Goal: Information Seeking & Learning: Learn about a topic

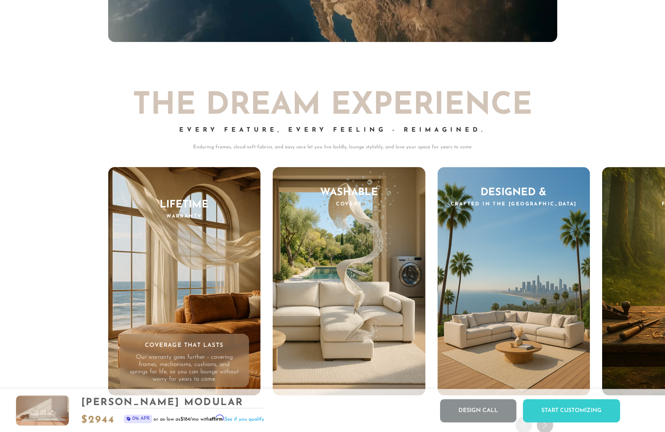
scroll to position [7790, 0]
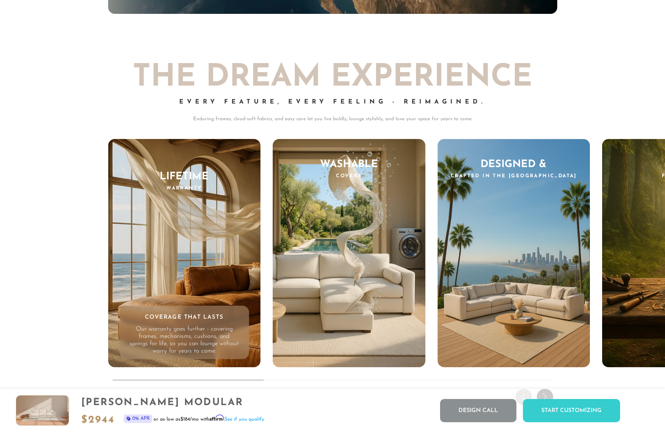
click at [487, 101] on div "Every Feature, Every Feeling - Reimagined." at bounding box center [332, 107] width 449 height 16
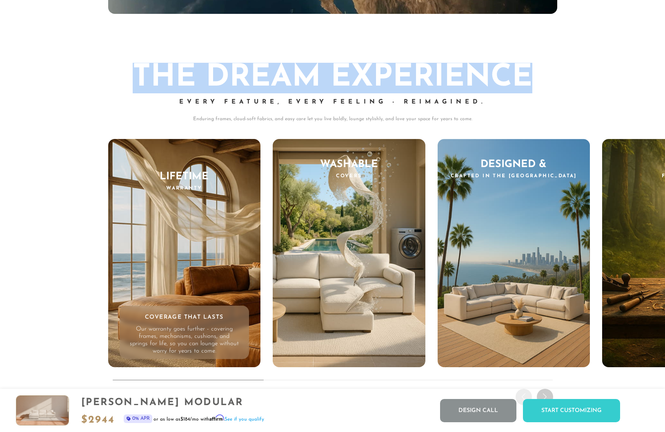
drag, startPoint x: 527, startPoint y: 71, endPoint x: 133, endPoint y: 86, distance: 394.0
click at [133, 86] on h2 "THE DREAM EXPERIENCE" at bounding box center [332, 78] width 449 height 31
copy h2 "THE DREAM EXPERIENCE"
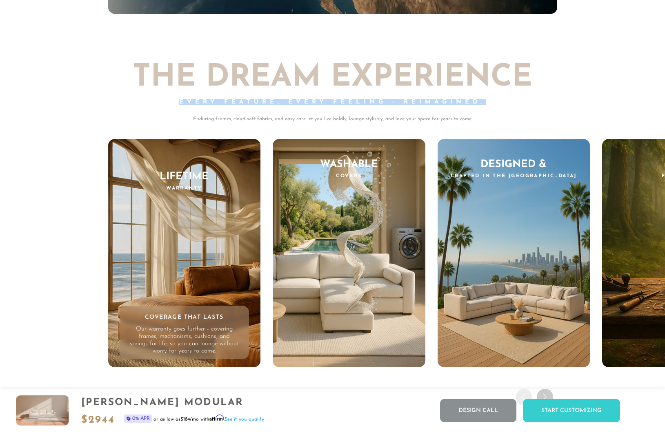
drag, startPoint x: 180, startPoint y: 101, endPoint x: 485, endPoint y: 101, distance: 305.5
click at [485, 101] on div "Every Feature, Every Feeling - Reimagined." at bounding box center [332, 107] width 449 height 16
copy span "Every Feature, Every Feeling - Reimagined."
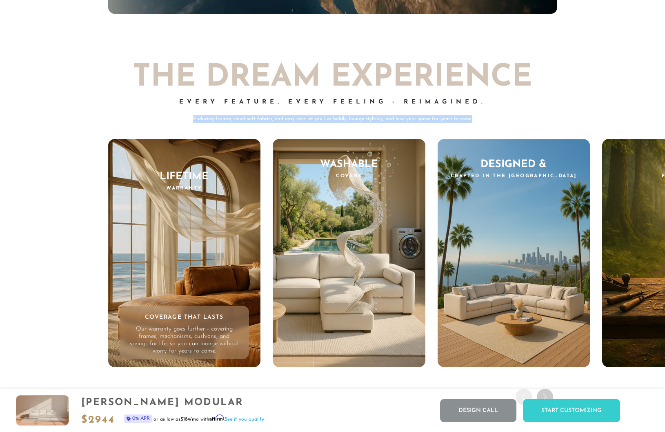
drag, startPoint x: 188, startPoint y: 117, endPoint x: 472, endPoint y: 120, distance: 284.3
click at [472, 120] on p "Enduring frames, cloud-soft fabrics, and easy care let you live boldly, lounge …" at bounding box center [332, 118] width 449 height 7
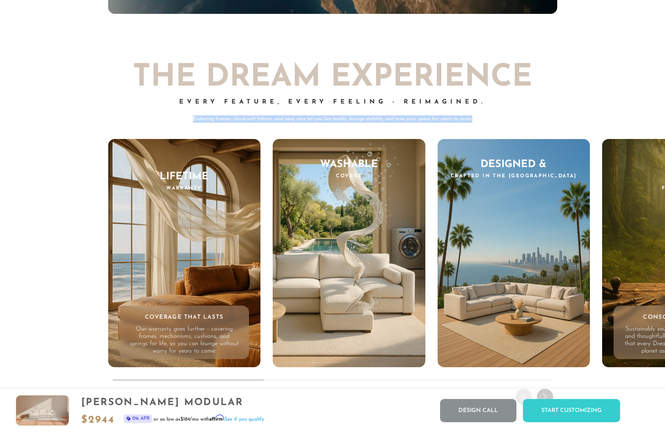
copy p "Enduring frames, cloud-soft fabrics, and easy care let you live boldly, lounge …"
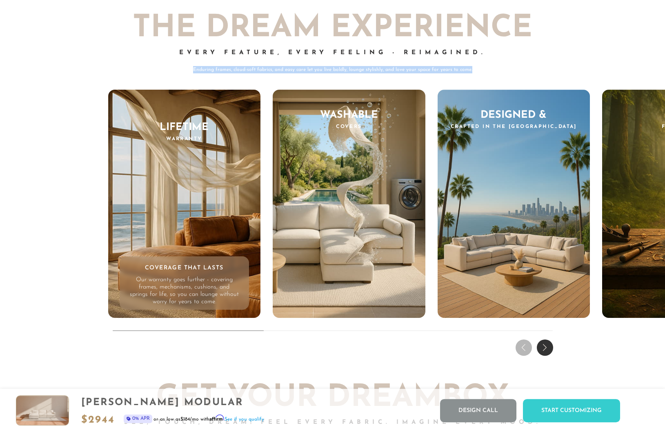
scroll to position [7831, 0]
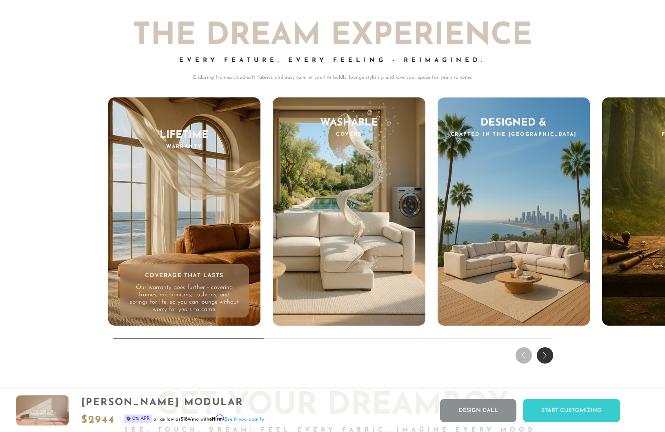
click at [591, 65] on div "THE DREAM EXPERIENCE Every Feature, Every Feeling - Reimagined. Enduring frames…" at bounding box center [332, 182] width 665 height 370
click at [341, 361] on div "THE DREAM EXPERIENCE Every Feature, Every Feeling - Reimagined. Enduring frames…" at bounding box center [332, 182] width 665 height 370
click at [547, 351] on div "Next slide" at bounding box center [544, 356] width 16 height 16
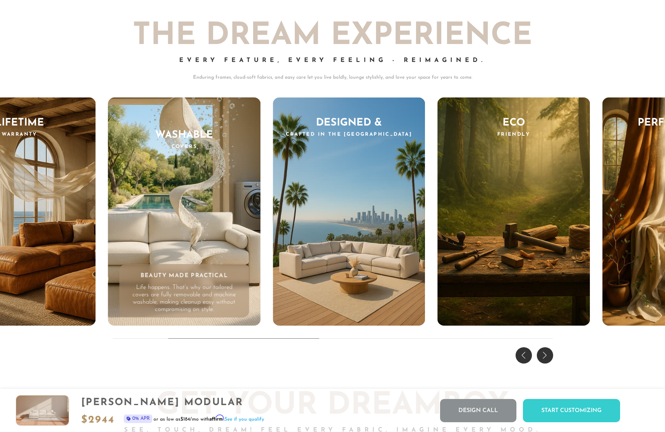
click at [547, 352] on div "Next slide" at bounding box center [544, 356] width 16 height 16
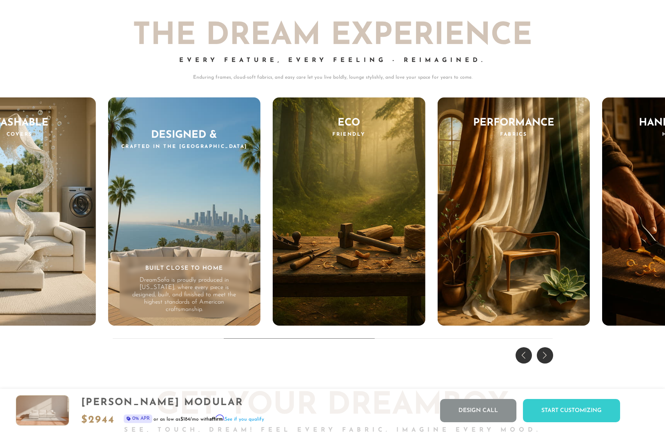
click at [547, 352] on div "Next slide" at bounding box center [544, 356] width 16 height 16
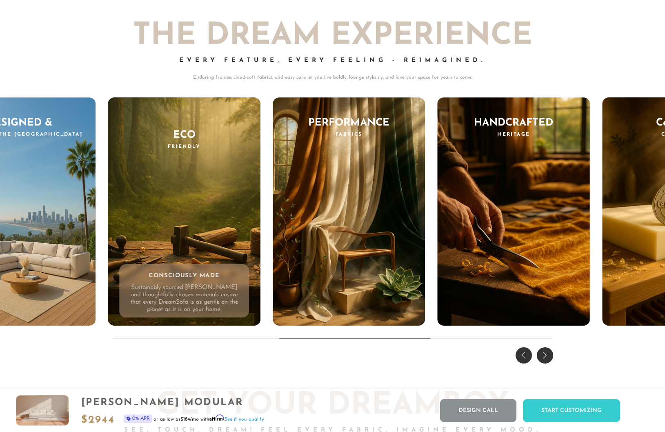
click at [523, 355] on div "Previous slide" at bounding box center [523, 356] width 16 height 16
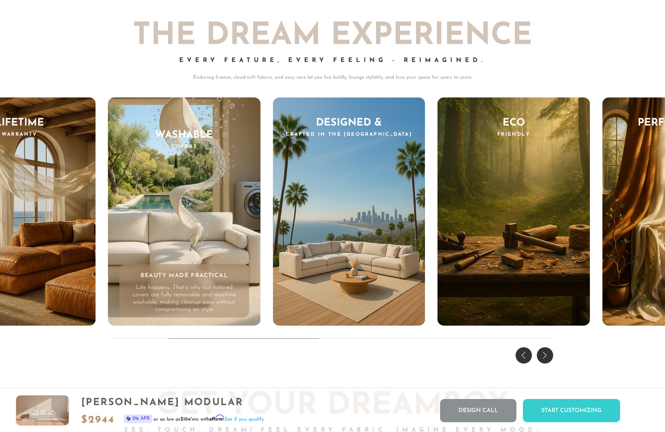
click at [523, 355] on div "Previous slide" at bounding box center [523, 356] width 16 height 16
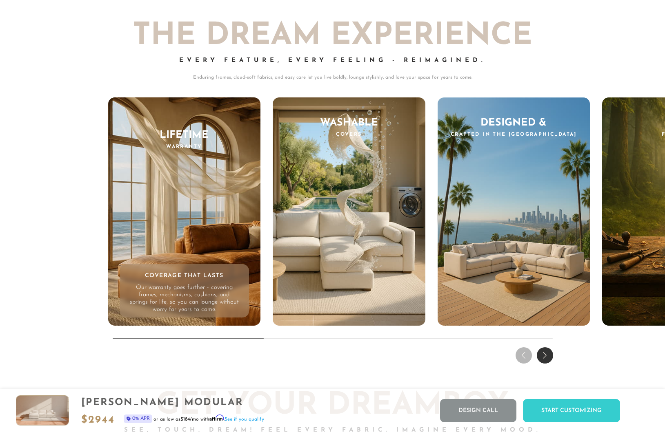
click at [523, 355] on div "THE DREAM EXPERIENCE Every Feature, Every Feeling - Reimagined. Enduring frames…" at bounding box center [332, 182] width 665 height 370
click at [193, 365] on div "THE DREAM EXPERIENCE Every Feature, Every Feeling - Reimagined. Enduring frames…" at bounding box center [332, 182] width 665 height 370
click at [216, 363] on div "THE DREAM EXPERIENCE Every Feature, Every Feeling - Reimagined. Enduring frames…" at bounding box center [332, 182] width 665 height 370
click at [254, 349] on div "THE DREAM EXPERIENCE Every Feature, Every Feeling - Reimagined. Enduring frames…" at bounding box center [332, 182] width 665 height 370
click at [45, 151] on div "THE DREAM EXPERIENCE Every Feature, Every Feeling - Reimagined. Enduring frames…" at bounding box center [332, 182] width 665 height 370
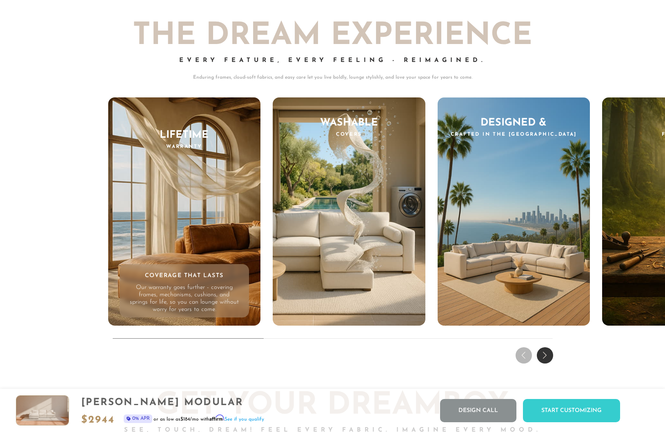
click at [61, 140] on div "THE DREAM EXPERIENCE Every Feature, Every Feeling - Reimagined. Enduring frames…" at bounding box center [332, 182] width 665 height 370
click at [519, 76] on p "Enduring frames, cloud-soft fabrics, and easy care let you live boldly, lounge …" at bounding box center [332, 77] width 449 height 7
click at [540, 357] on div "Next slide" at bounding box center [544, 356] width 16 height 16
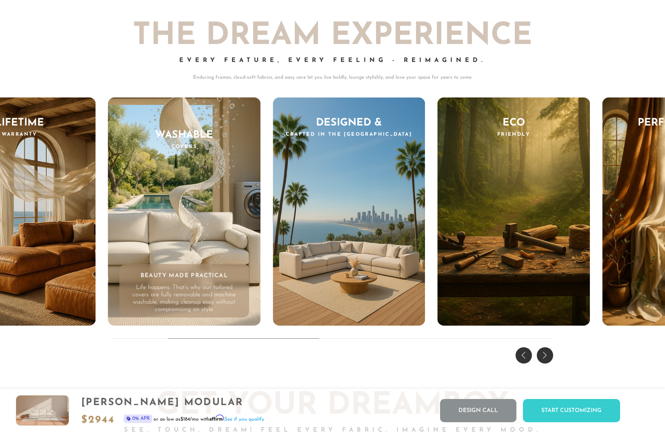
click at [541, 357] on div "Next slide" at bounding box center [544, 356] width 16 height 16
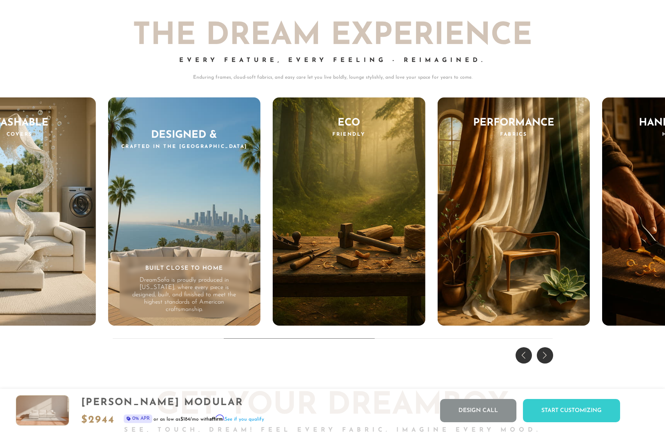
click at [520, 71] on div "Every Feature, Every Feeling - Reimagined." at bounding box center [332, 66] width 449 height 16
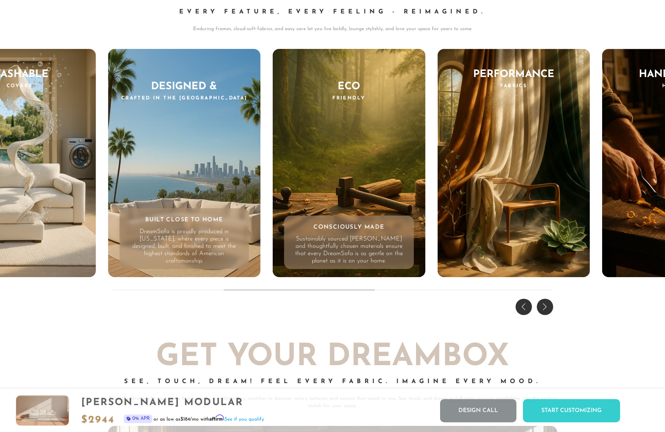
scroll to position [7873, 0]
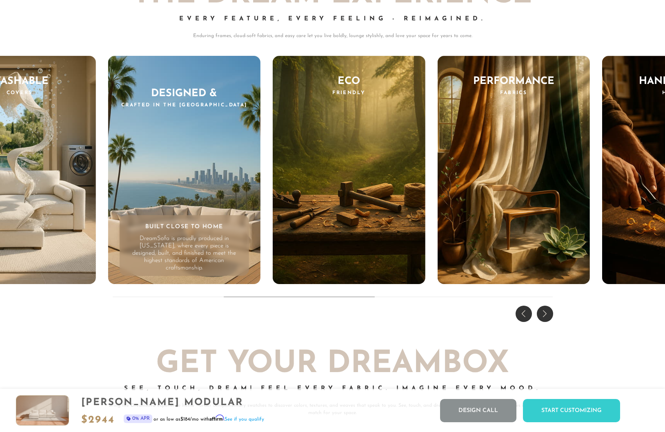
drag, startPoint x: 311, startPoint y: 297, endPoint x: 287, endPoint y: 297, distance: 24.1
click at [287, 297] on div "THE DREAM EXPERIENCE Every Feature, Every Feeling - Reimagined. Enduring frames…" at bounding box center [332, 140] width 665 height 370
click at [284, 297] on div "THE DREAM EXPERIENCE Every Feature, Every Feeling - Reimagined. Enduring frames…" at bounding box center [332, 140] width 665 height 370
click at [525, 312] on div "Previous slide" at bounding box center [523, 314] width 16 height 16
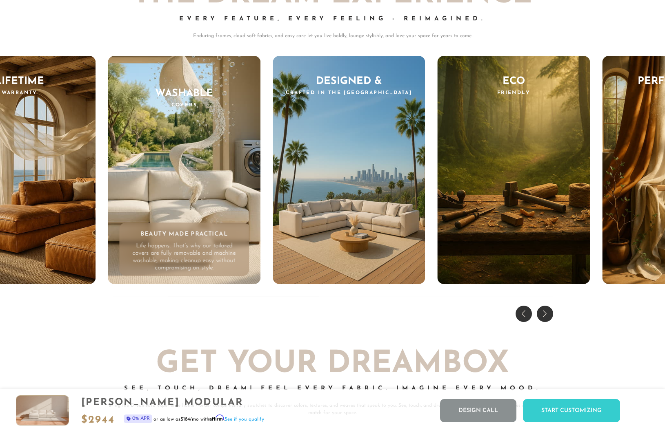
click at [525, 312] on div "Previous slide" at bounding box center [523, 314] width 16 height 16
click at [525, 312] on div "THE DREAM EXPERIENCE Every Feature, Every Feeling - Reimagined. Enduring frames…" at bounding box center [332, 140] width 665 height 370
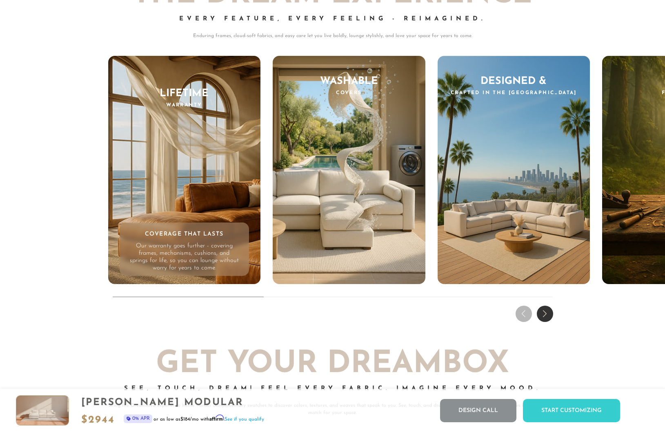
click at [555, 309] on div "THE DREAM EXPERIENCE Every Feature, Every Feeling - Reimagined. Enduring frames…" at bounding box center [332, 140] width 665 height 370
click at [553, 311] on div "THE DREAM EXPERIENCE Every Feature, Every Feeling - Reimagined. Enduring frames…" at bounding box center [332, 140] width 665 height 370
click at [553, 312] on div "THE DREAM EXPERIENCE Every Feature, Every Feeling - Reimagined. Enduring frames…" at bounding box center [332, 140] width 665 height 370
click at [543, 314] on div "Next slide" at bounding box center [544, 314] width 16 height 16
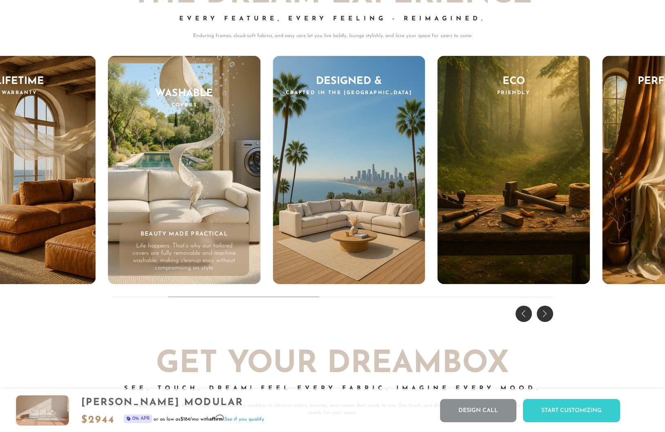
click at [543, 314] on div "Next slide" at bounding box center [544, 314] width 16 height 16
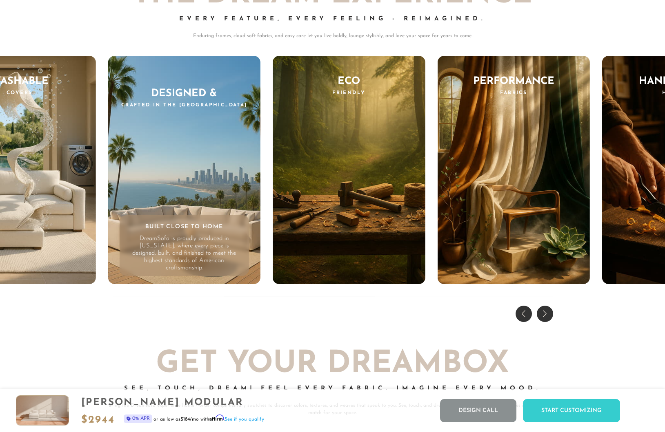
click at [543, 314] on div "Next slide" at bounding box center [544, 314] width 16 height 16
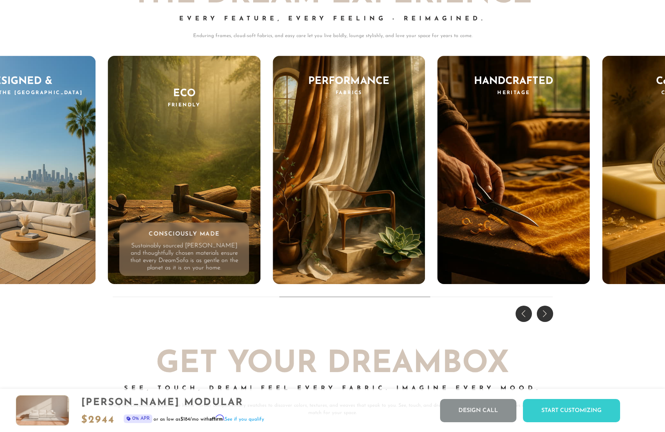
click at [219, 321] on div "THE DREAM EXPERIENCE Every Feature, Every Feeling - Reimagined. Enduring frames…" at bounding box center [332, 140] width 665 height 370
click at [423, 316] on div "THE DREAM EXPERIENCE Every Feature, Every Feeling - Reimagined. Enduring frames…" at bounding box center [332, 140] width 665 height 370
click at [543, 310] on div "Next slide" at bounding box center [544, 314] width 16 height 16
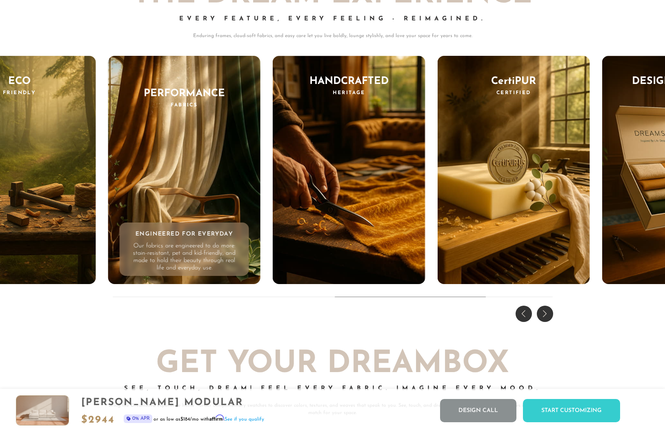
click at [543, 310] on div "Next slide" at bounding box center [544, 314] width 16 height 16
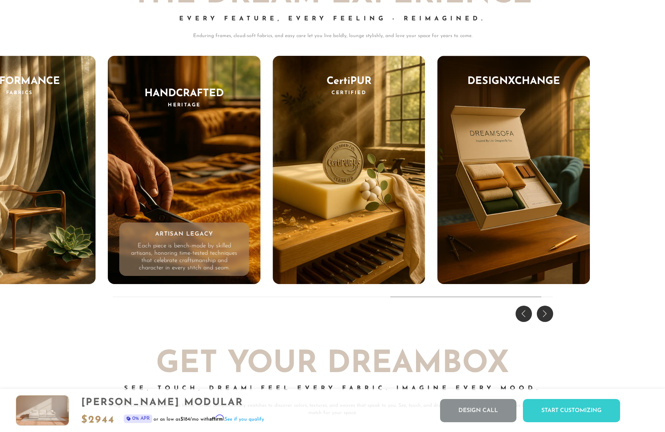
click at [267, 314] on div "THE DREAM EXPERIENCE Every Feature, Every Feeling - Reimagined. Enduring frames…" at bounding box center [332, 140] width 665 height 370
click at [632, 164] on div "THE DREAM EXPERIENCE Every Feature, Every Feeling - Reimagined. Enduring frames…" at bounding box center [332, 140] width 665 height 370
click at [523, 312] on div "Previous slide" at bounding box center [523, 314] width 16 height 16
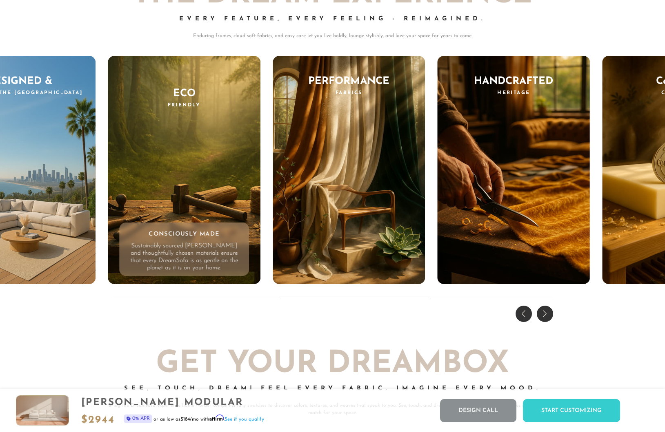
click at [523, 312] on div "Previous slide" at bounding box center [523, 314] width 16 height 16
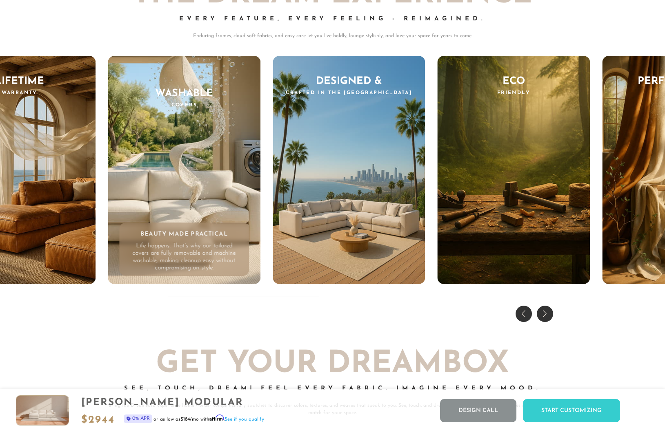
click at [523, 312] on div "Previous slide" at bounding box center [523, 314] width 16 height 16
click at [523, 312] on div "THE DREAM EXPERIENCE Every Feature, Every Feeling - Reimagined. Enduring frames…" at bounding box center [332, 140] width 665 height 370
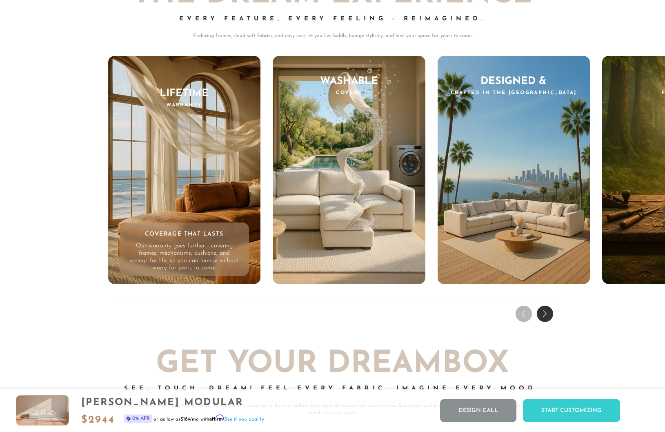
click at [523, 312] on div "THE DREAM EXPERIENCE Every Feature, Every Feeling - Reimagined. Enduring frames…" at bounding box center [332, 140] width 665 height 370
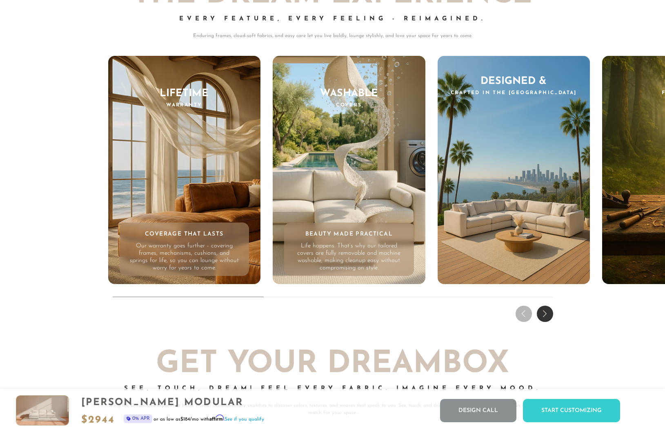
click at [360, 182] on div "Washable Covers Beauty Made Practical Life happens. That’s why our tailored cov…" at bounding box center [348, 170] width 153 height 228
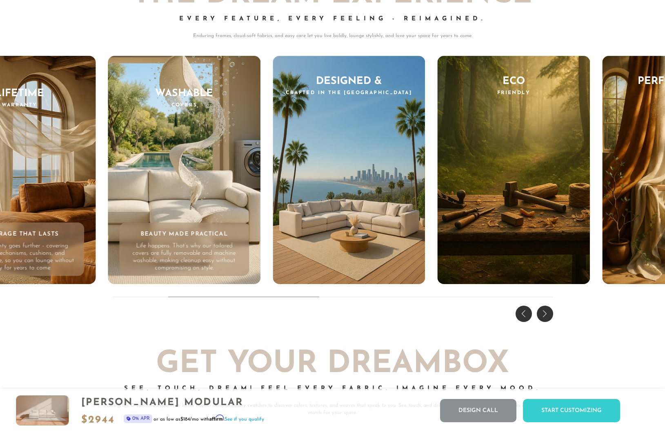
click at [38, 188] on div "Lifetime Warranty Coverage That Lasts Our warranty goes further - covering fram…" at bounding box center [19, 170] width 153 height 228
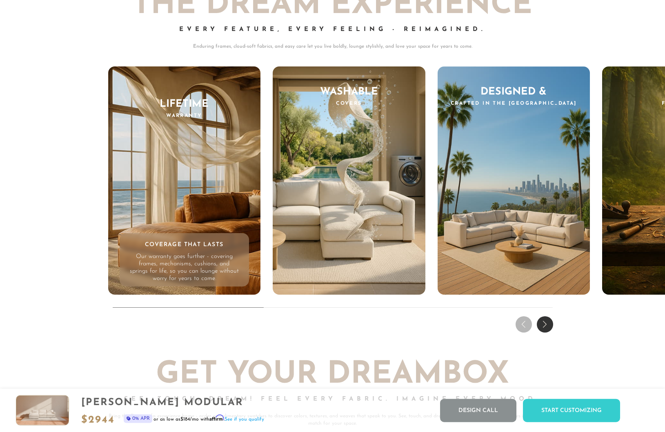
scroll to position [7831, 0]
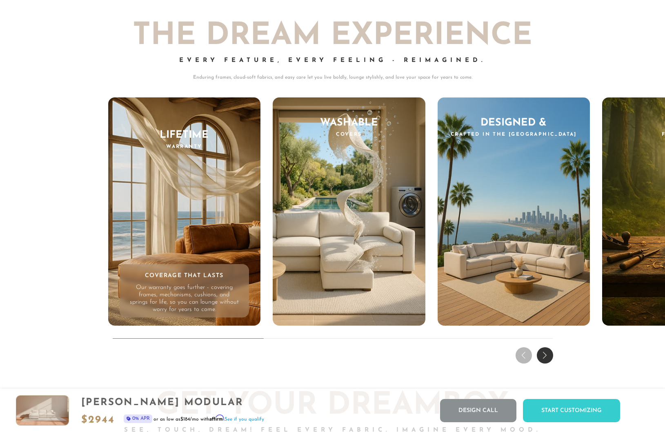
click at [627, 329] on div "Eco Friendly Consciously Made Sustainably sourced woods and thoughtfully chosen…" at bounding box center [678, 213] width 153 height 233
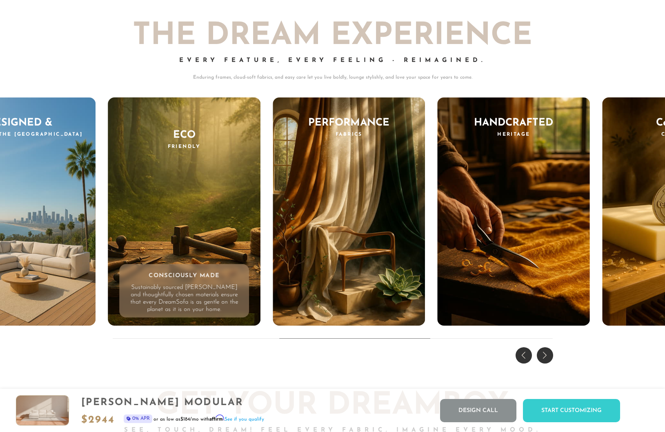
click at [519, 355] on div "Previous slide" at bounding box center [523, 356] width 16 height 16
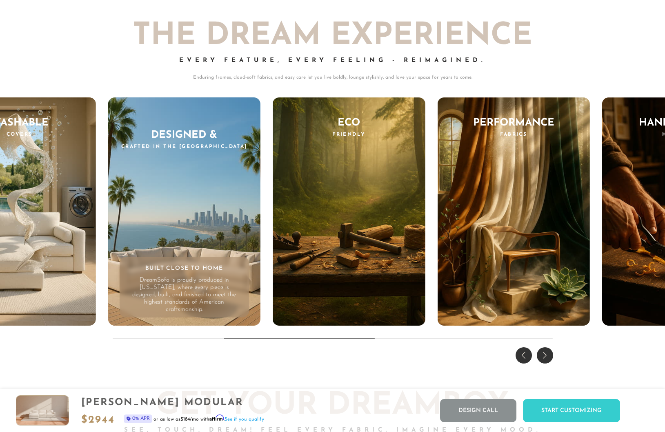
click at [522, 356] on div "Previous slide" at bounding box center [523, 356] width 16 height 16
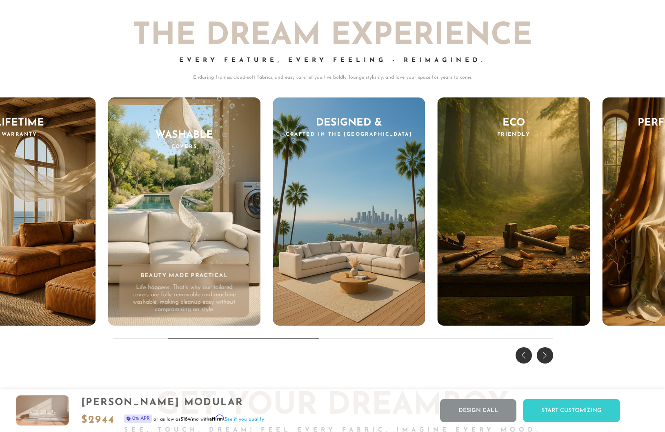
click at [522, 356] on div "Previous slide" at bounding box center [523, 356] width 16 height 16
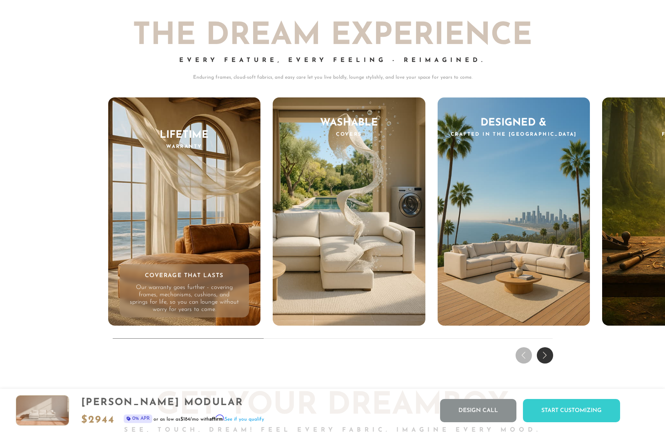
click at [522, 356] on div "THE DREAM EXPERIENCE Every Feature, Every Feeling - Reimagined. Enduring frames…" at bounding box center [332, 182] width 665 height 370
click at [210, 363] on div "THE DREAM EXPERIENCE Every Feature, Every Feeling - Reimagined. Enduring frames…" at bounding box center [332, 182] width 665 height 370
click at [254, 352] on div "THE DREAM EXPERIENCE Every Feature, Every Feeling - Reimagined. Enduring frames…" at bounding box center [332, 182] width 665 height 370
click at [339, 355] on div "THE DREAM EXPERIENCE Every Feature, Every Feeling - Reimagined. Enduring frames…" at bounding box center [332, 182] width 665 height 370
click at [546, 354] on div "Next slide" at bounding box center [544, 356] width 16 height 16
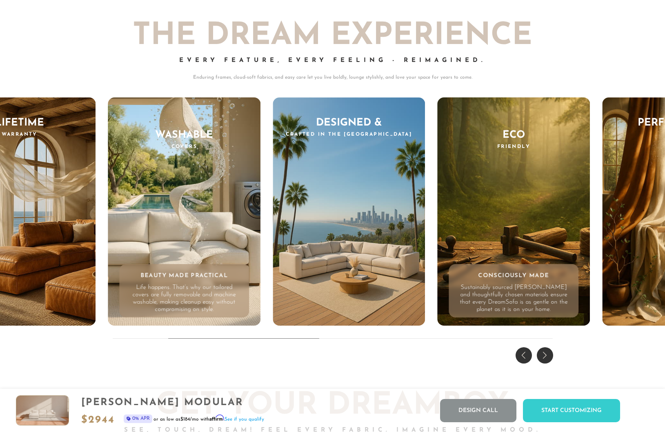
click at [494, 198] on div "Eco Friendly Consciously Made Sustainably sourced woods and thoughtfully chosen…" at bounding box center [513, 211] width 153 height 228
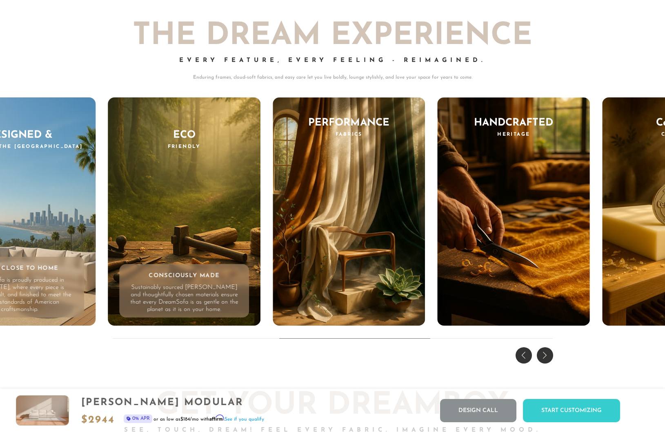
click at [70, 194] on div "Designed & Crafted in the US Built Close to Home DreamSofa is proudly produced …" at bounding box center [19, 211] width 153 height 228
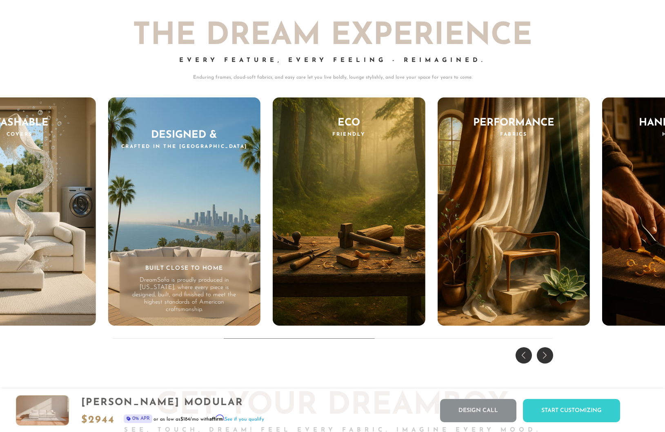
click at [140, 79] on p "Enduring frames, cloud-soft fabrics, and easy care let you live boldly, lounge …" at bounding box center [332, 77] width 449 height 7
drag, startPoint x: 125, startPoint y: 68, endPoint x: 217, endPoint y: 97, distance: 96.8
click at [125, 68] on div "Every Feature, Every Feeling - Reimagined." at bounding box center [332, 66] width 449 height 16
click at [544, 354] on div "Next slide" at bounding box center [544, 356] width 16 height 16
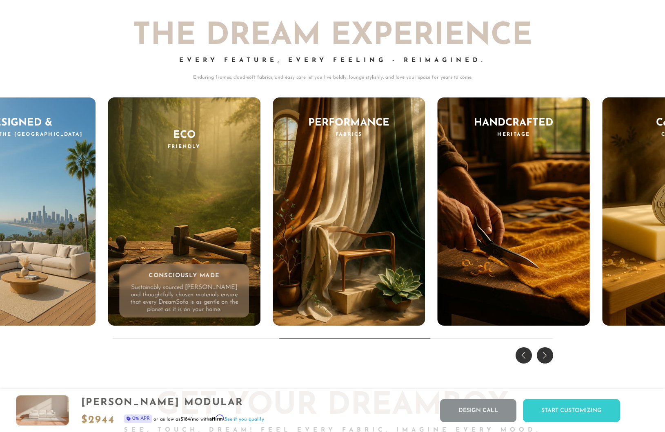
click at [544, 354] on div "Next slide" at bounding box center [544, 356] width 16 height 16
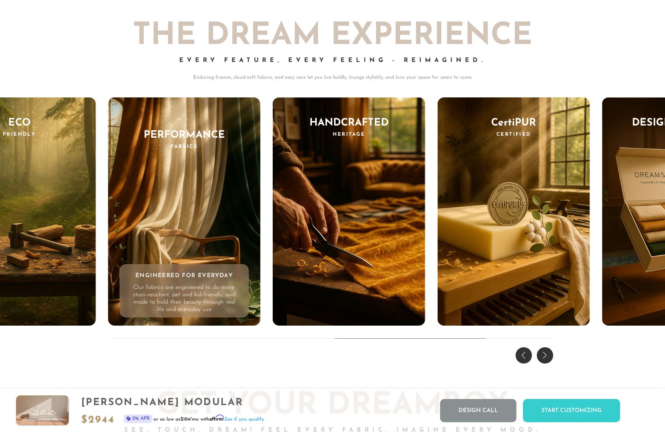
click at [470, 78] on p "Enduring frames, cloud-soft fabrics, and easy care let you live boldly, lounge …" at bounding box center [332, 77] width 449 height 7
click at [584, 73] on div "THE DREAM EXPERIENCE Every Feature, Every Feeling - Reimagined. Enduring frames…" at bounding box center [332, 182] width 665 height 370
click at [545, 361] on div "Next slide" at bounding box center [544, 356] width 16 height 16
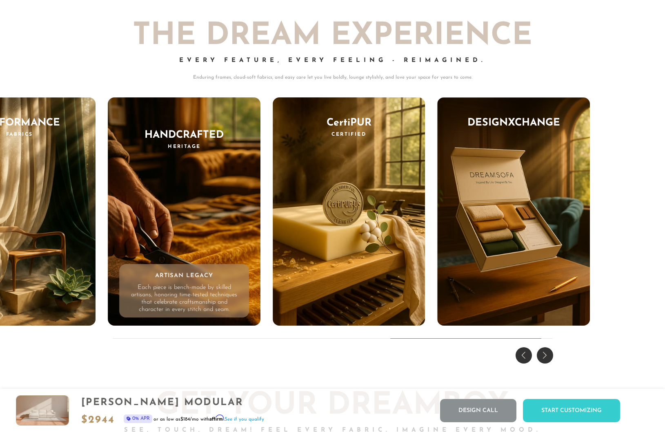
click at [618, 341] on div "THE DREAM EXPERIENCE Every Feature, Every Feeling - Reimagined. Enduring frames…" at bounding box center [332, 182] width 665 height 370
click at [615, 128] on div "THE DREAM EXPERIENCE Every Feature, Every Feeling - Reimagined. Enduring frames…" at bounding box center [332, 182] width 665 height 370
click at [125, 63] on div "Every Feature, Every Feeling - Reimagined." at bounding box center [332, 66] width 449 height 16
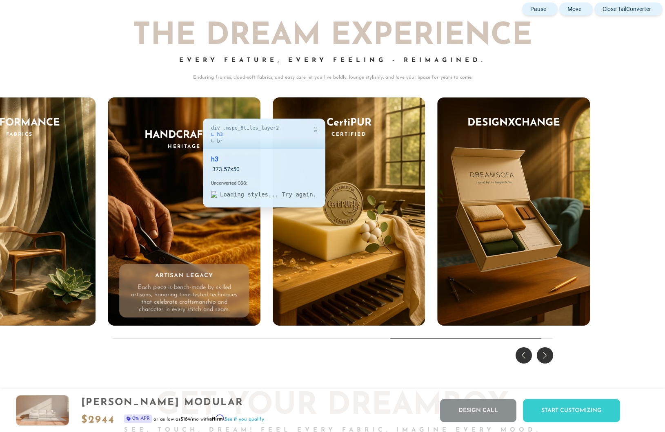
click at [194, 137] on h3 "Handcrafted Heritage" at bounding box center [184, 140] width 153 height 20
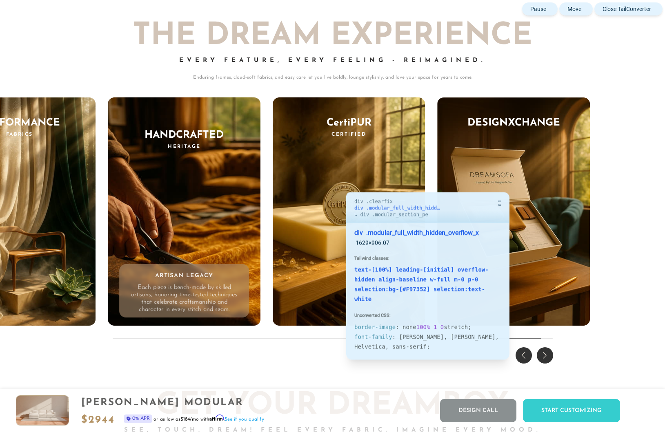
click at [516, 352] on div "Previous slide" at bounding box center [523, 356] width 16 height 16
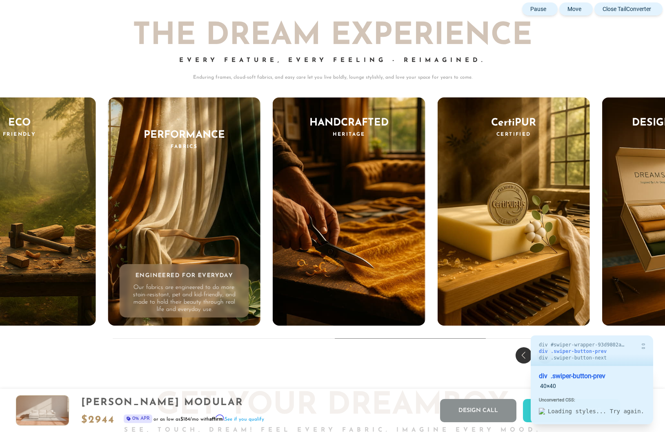
click at [523, 354] on div "Previous slide" at bounding box center [523, 356] width 16 height 16
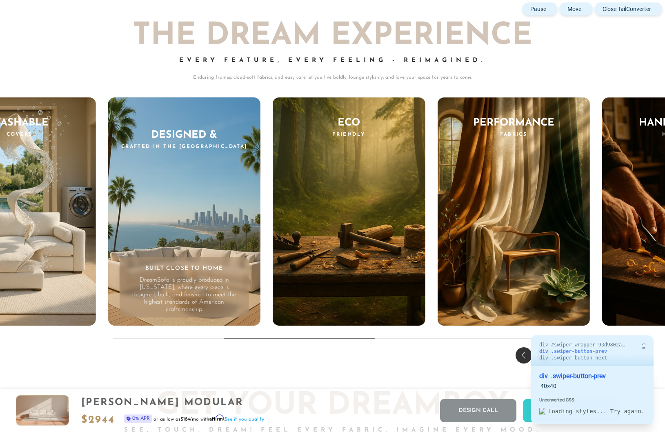
click at [523, 354] on div "Previous slide" at bounding box center [523, 356] width 16 height 16
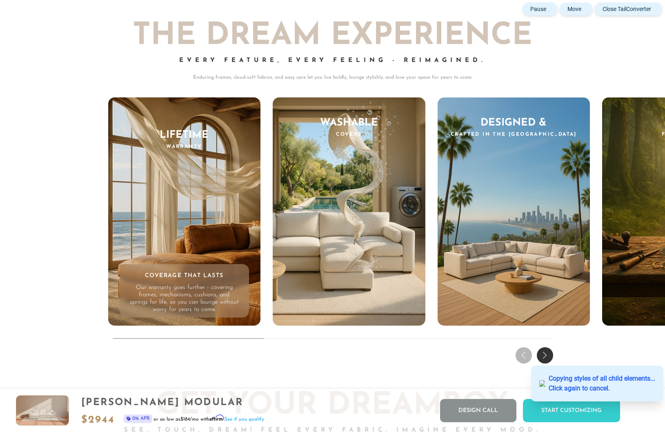
click at [523, 354] on div "THE DREAM EXPERIENCE Every Feature, Every Feeling - Reimagined. Enduring frames…" at bounding box center [332, 182] width 665 height 370
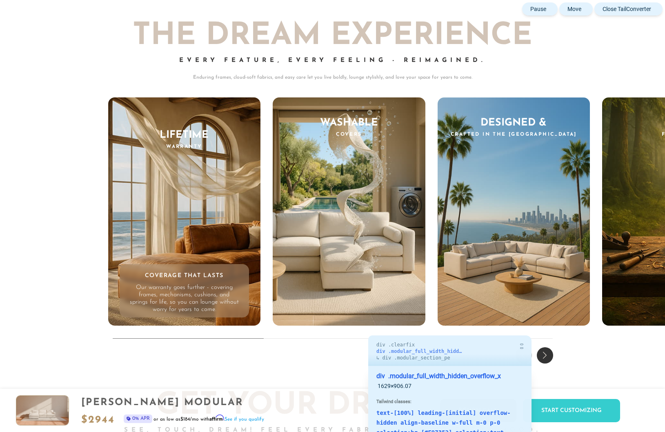
click at [522, 349] on div at bounding box center [521, 346] width 3 height 5
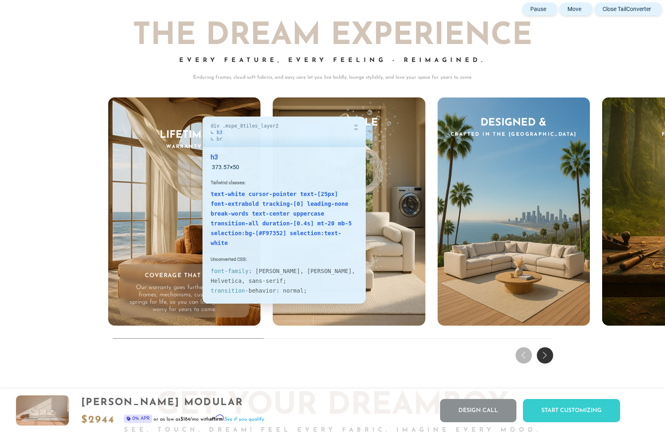
click at [194, 135] on h3 "Lifetime Warranty" at bounding box center [184, 140] width 153 height 20
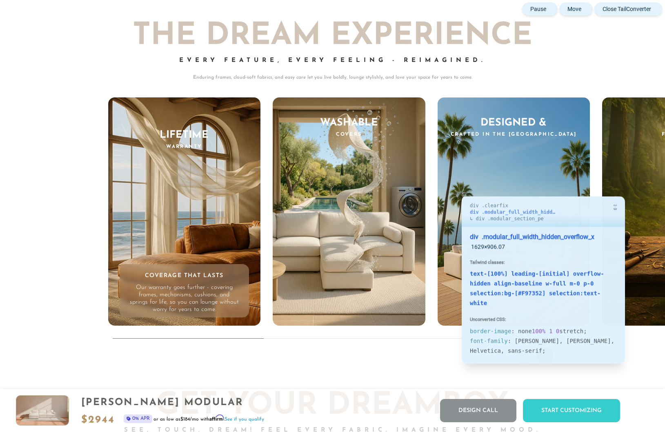
click at [630, 354] on div "THE DREAM EXPERIENCE Every Feature, Every Feeling - Reimagined. Enduring frames…" at bounding box center [332, 182] width 665 height 370
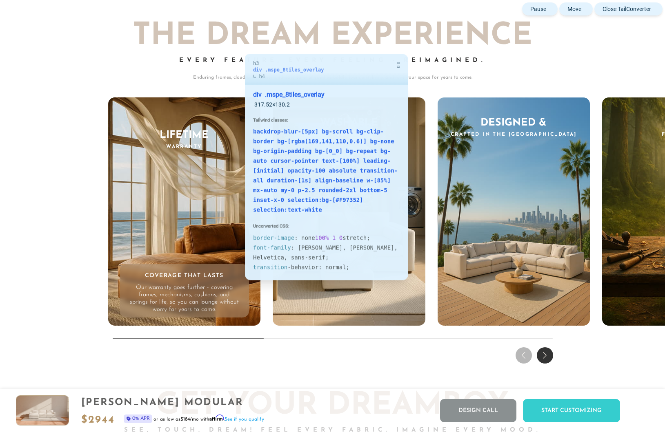
click at [237, 271] on div "Coverage That Lasts Our warranty goes further - covering frames, mechanisms, cu…" at bounding box center [185, 290] width 130 height 53
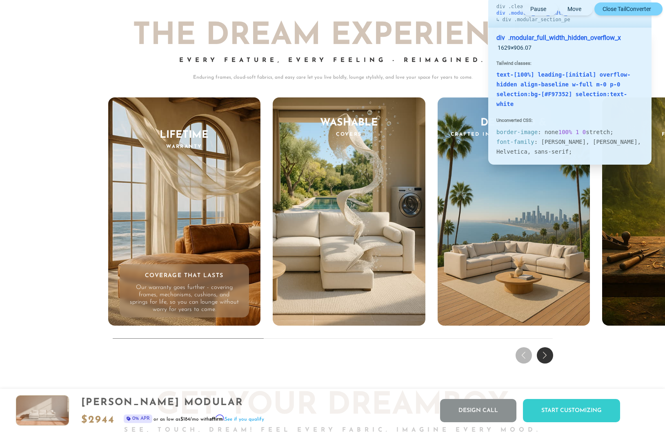
click at [632, 13] on button "Close TailConverter" at bounding box center [628, 8] width 68 height 13
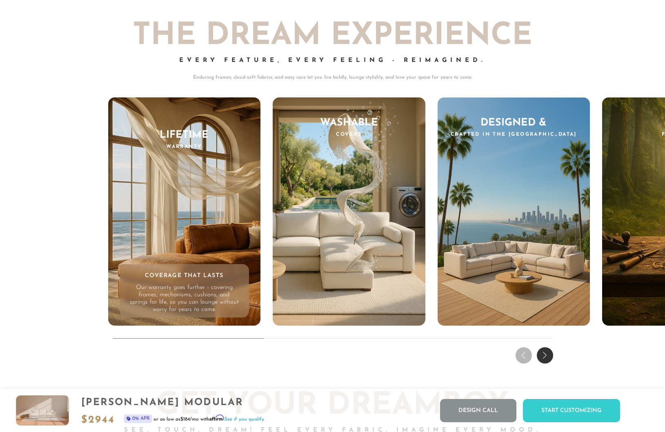
click at [49, 300] on div "THE DREAM EXPERIENCE Every Feature, Every Feeling - Reimagined. Enduring frames…" at bounding box center [332, 182] width 665 height 370
click at [80, 191] on div "THE DREAM EXPERIENCE Every Feature, Every Feeling - Reimagined. Enduring frames…" at bounding box center [332, 182] width 665 height 370
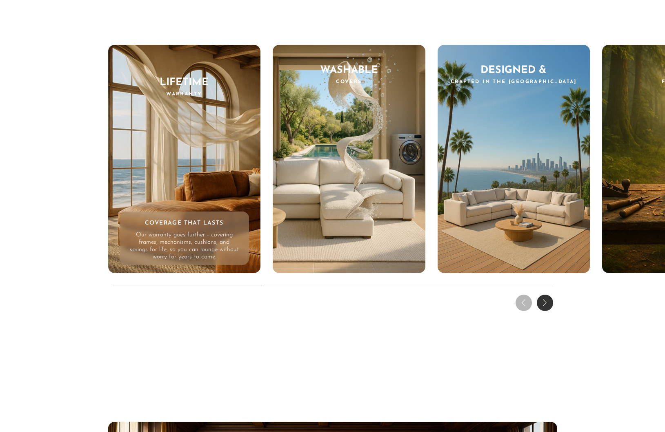
scroll to position [7809, 0]
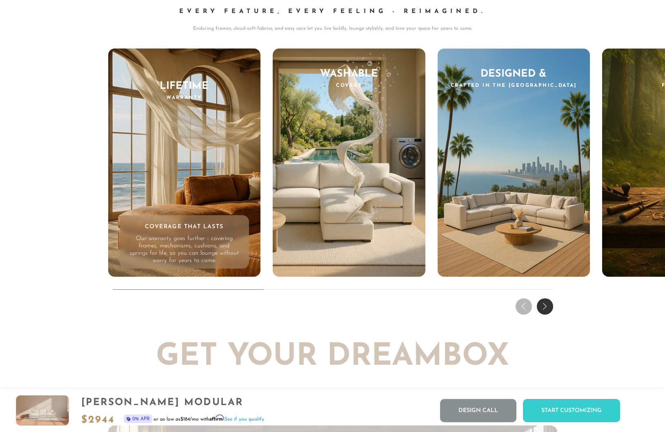
click at [631, 315] on div "THE DREAM EXPERIENCE Every Feature, Every Feeling - Reimagined. Enduring frames…" at bounding box center [332, 133] width 665 height 370
click at [421, 303] on div "THE DREAM EXPERIENCE Every Feature, Every Feeling - Reimagined. Enduring frames…" at bounding box center [332, 133] width 665 height 370
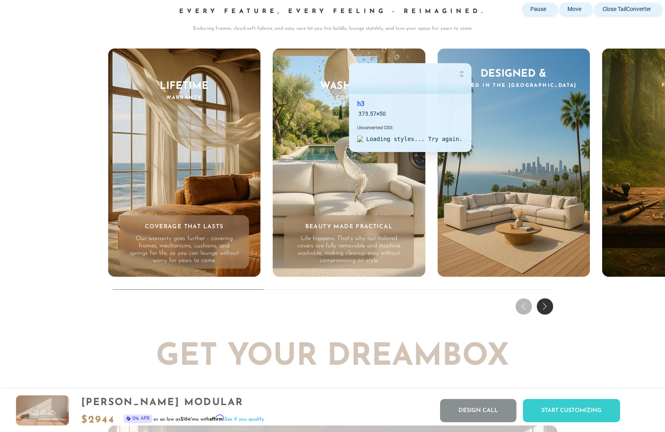
click at [341, 82] on h3 "Washable Covers" at bounding box center [348, 91] width 153 height 20
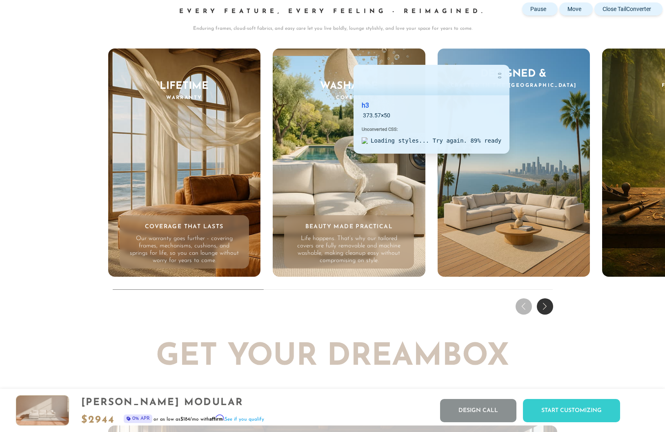
click at [345, 84] on h3 "Washable Covers" at bounding box center [348, 91] width 153 height 20
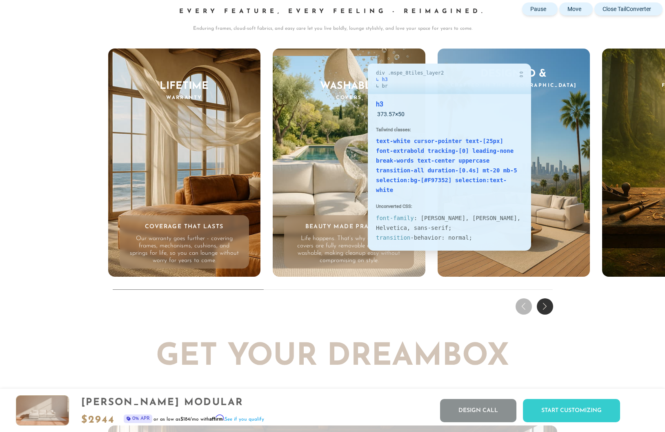
click at [359, 82] on h3 "Washable Covers" at bounding box center [348, 91] width 153 height 20
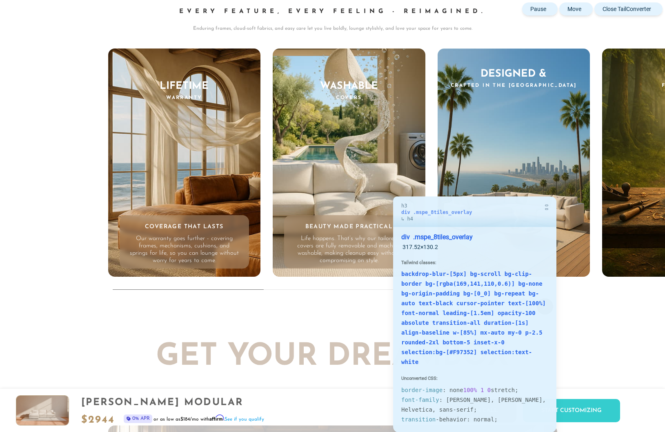
click at [385, 215] on div "Beauty Made Practical Life happens. That’s why our tailored covers are fully re…" at bounding box center [349, 241] width 130 height 53
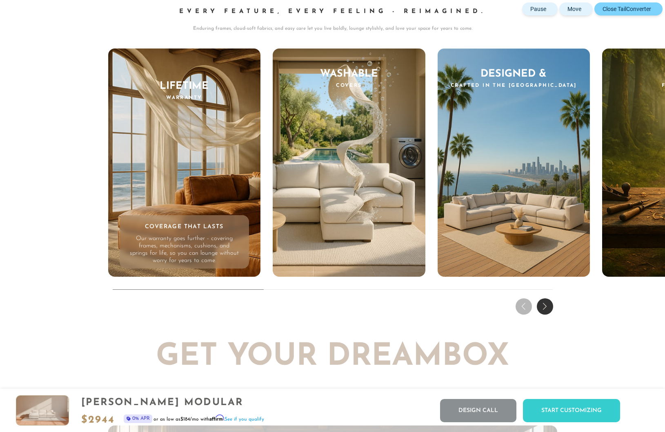
click at [654, 9] on button "Close TailConverter" at bounding box center [628, 8] width 68 height 13
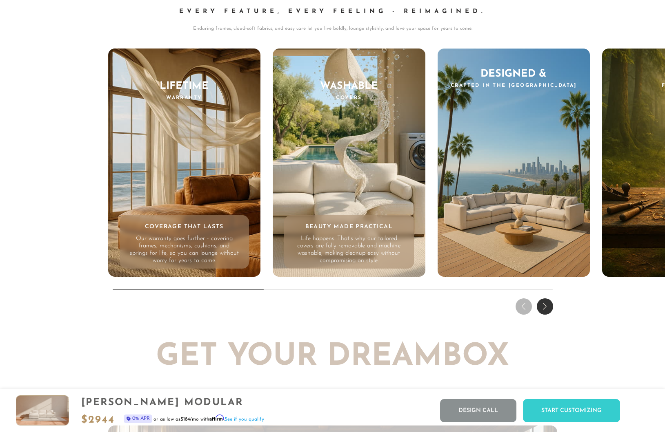
click at [333, 131] on div "Washable Covers Beauty Made Practical Life happens. That’s why our tailored cov…" at bounding box center [348, 163] width 153 height 228
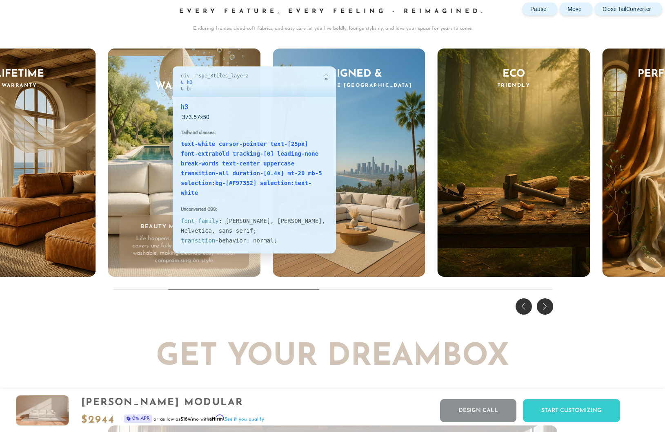
click at [164, 85] on h3 "Washable Covers" at bounding box center [184, 91] width 153 height 20
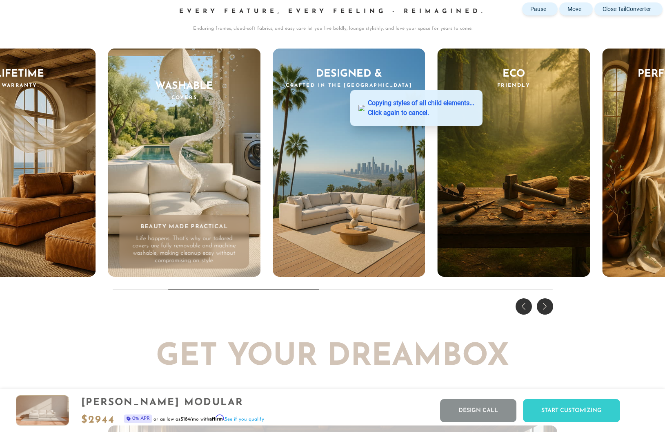
click at [550, 304] on div "Next slide" at bounding box center [544, 307] width 16 height 16
click at [655, 9] on button "Close TailConverter" at bounding box center [628, 8] width 68 height 13
click at [652, 11] on button "Close TailConverter" at bounding box center [628, 8] width 68 height 13
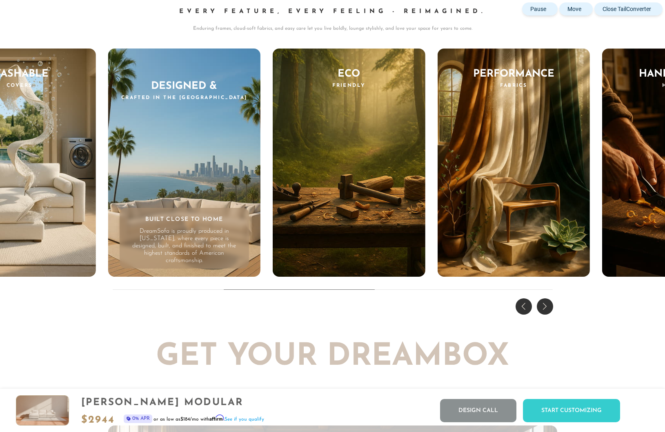
click at [651, 10] on button "Close TailConverter" at bounding box center [628, 8] width 68 height 13
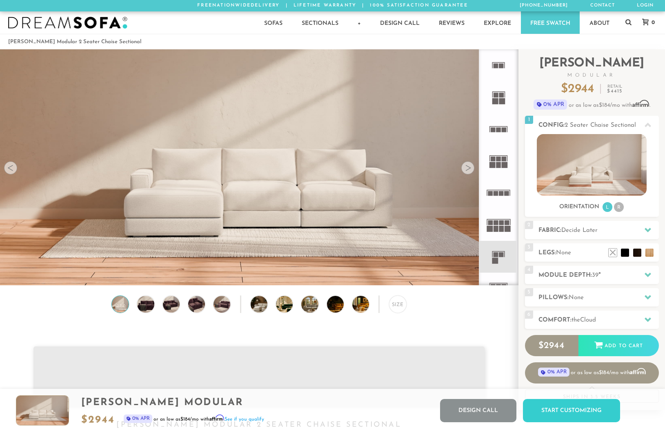
scroll to position [7724, 0]
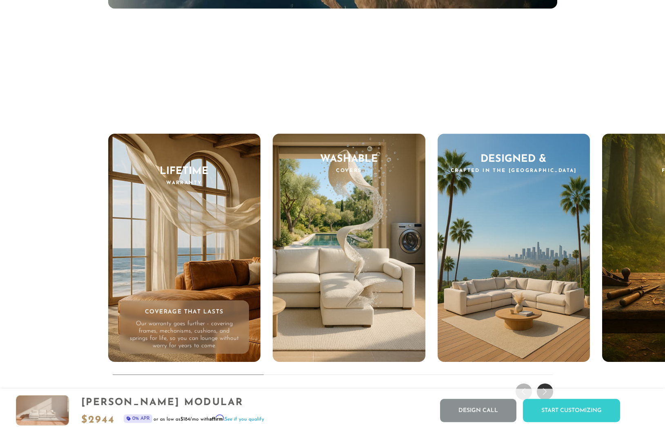
click at [540, 388] on div "Next slide" at bounding box center [544, 392] width 16 height 16
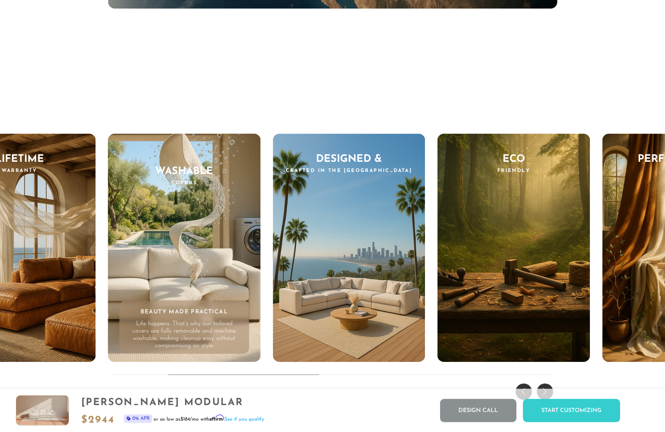
click at [541, 388] on div "Next slide" at bounding box center [544, 392] width 16 height 16
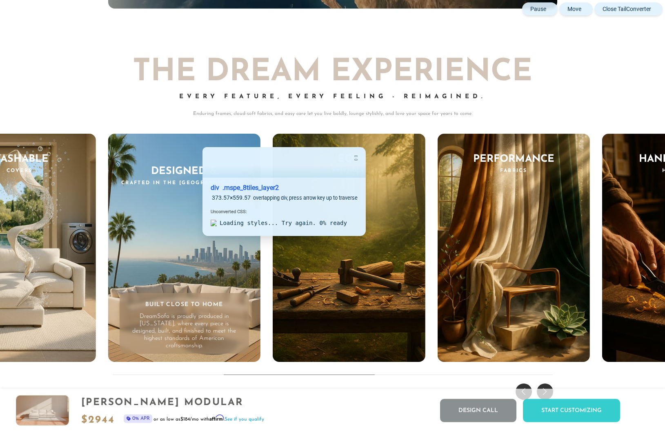
click at [186, 173] on h3 "Designed & Crafted in the US" at bounding box center [184, 176] width 153 height 20
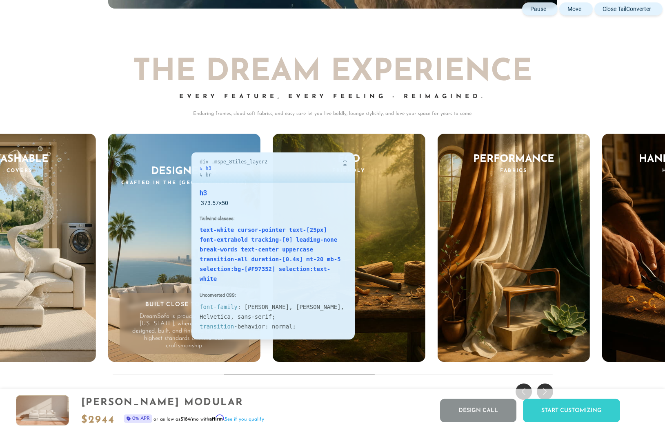
click at [183, 171] on h3 "Designed & Crafted in the US" at bounding box center [184, 176] width 153 height 20
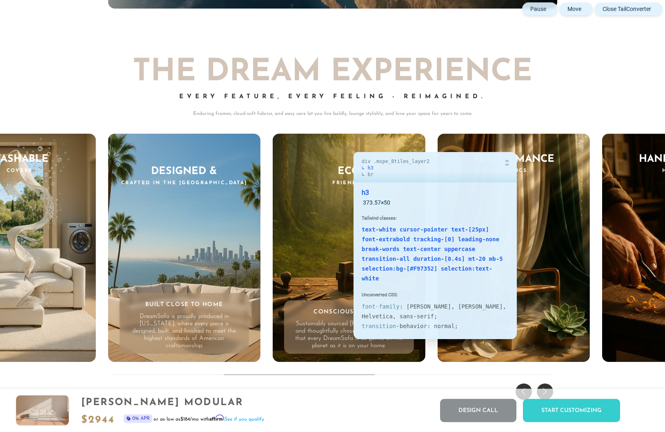
click at [345, 171] on h3 "Eco Friendly" at bounding box center [348, 176] width 153 height 20
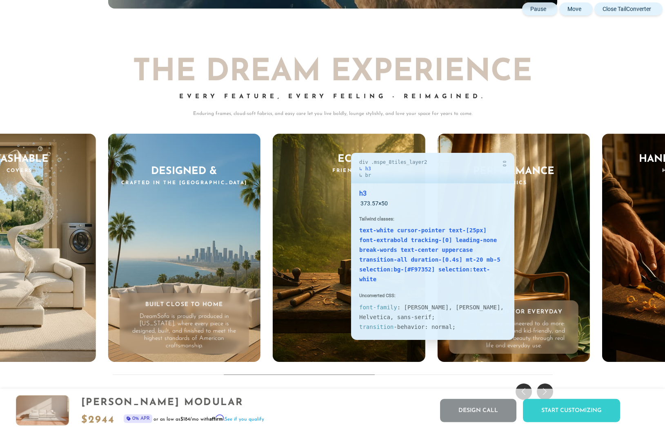
click at [519, 172] on h3 "Performance Fabrics" at bounding box center [513, 176] width 153 height 20
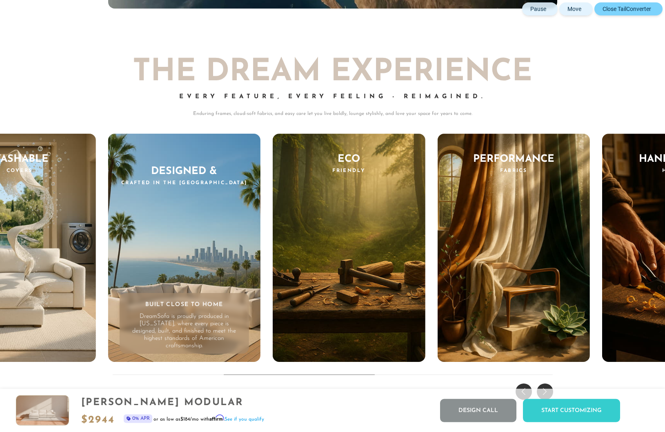
click at [652, 7] on button "Close TailConverter" at bounding box center [628, 8] width 68 height 13
click at [545, 385] on div "Next slide" at bounding box center [544, 392] width 16 height 16
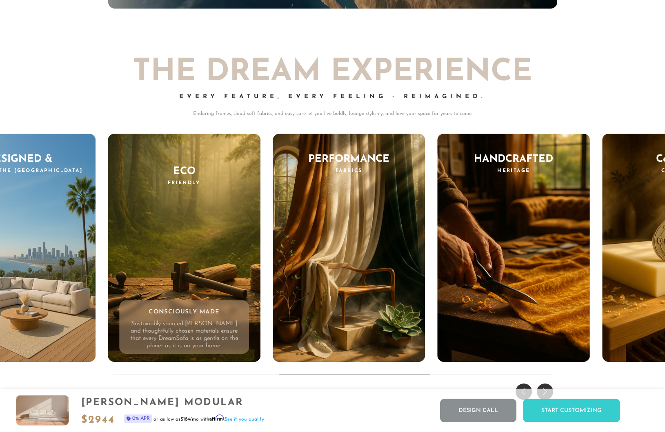
click at [547, 387] on div "Next slide" at bounding box center [544, 392] width 16 height 16
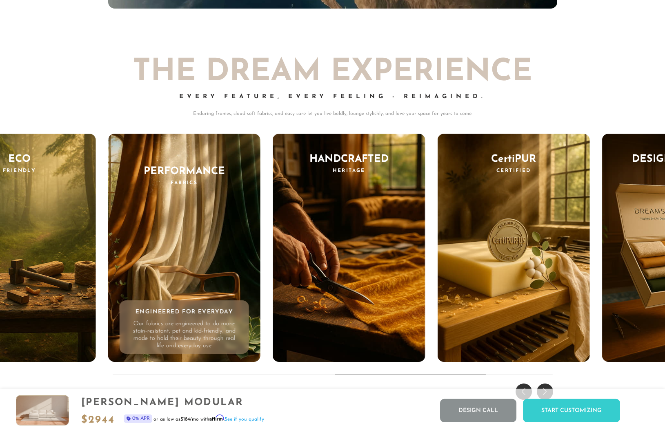
click at [548, 385] on div "Next slide" at bounding box center [544, 392] width 16 height 16
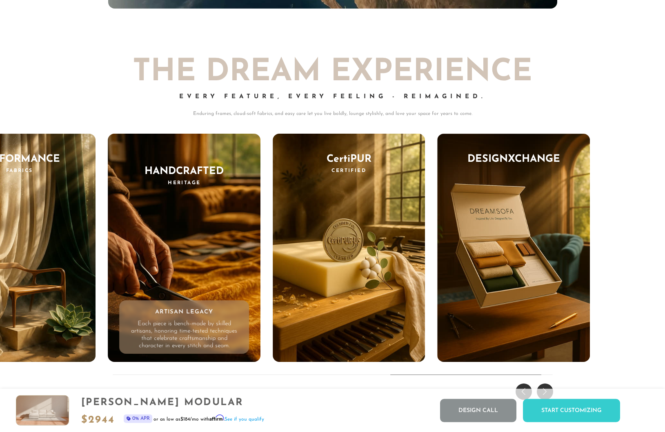
click at [557, 73] on div "THE DREAM EXPERIENCE Every Feature, Every Feeling - Reimagined. Enduring frames…" at bounding box center [332, 218] width 665 height 370
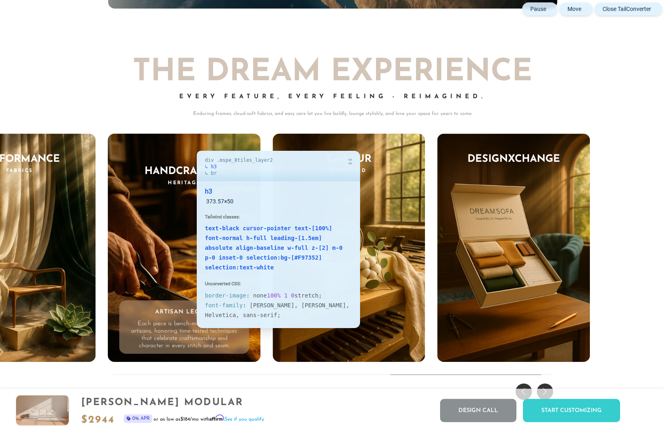
click at [188, 170] on h3 "Handcrafted Heritage" at bounding box center [184, 176] width 153 height 20
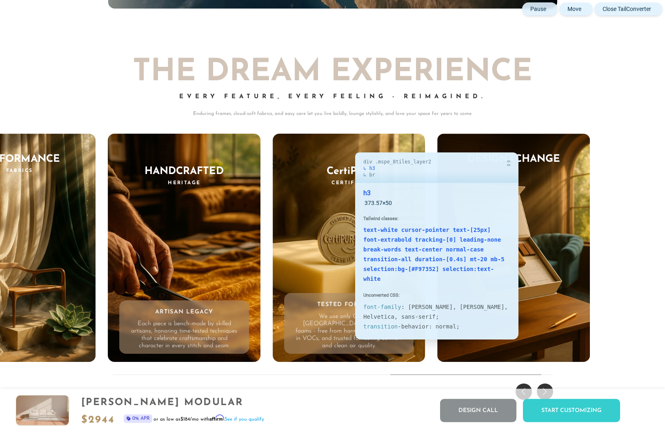
click at [347, 171] on h3 "CertiPUR Certified" at bounding box center [348, 176] width 153 height 20
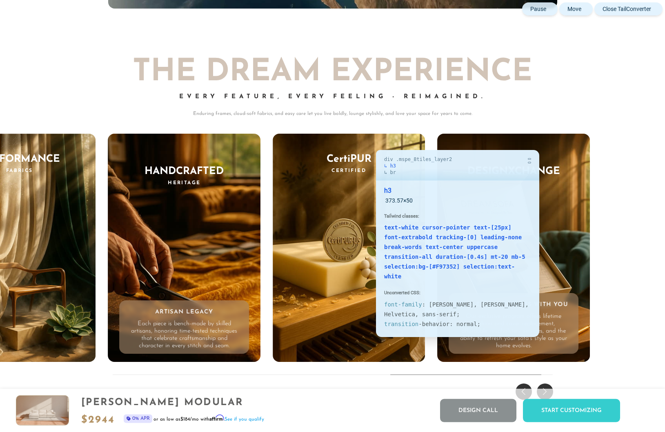
click at [544, 169] on h3 "DesignXChange" at bounding box center [513, 176] width 153 height 20
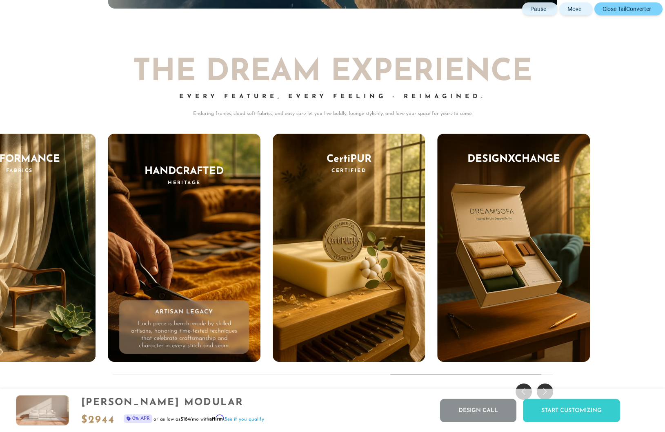
click at [652, 6] on button "Close TailConverter" at bounding box center [628, 8] width 68 height 13
click at [523, 384] on div "Previous slide" at bounding box center [523, 392] width 16 height 16
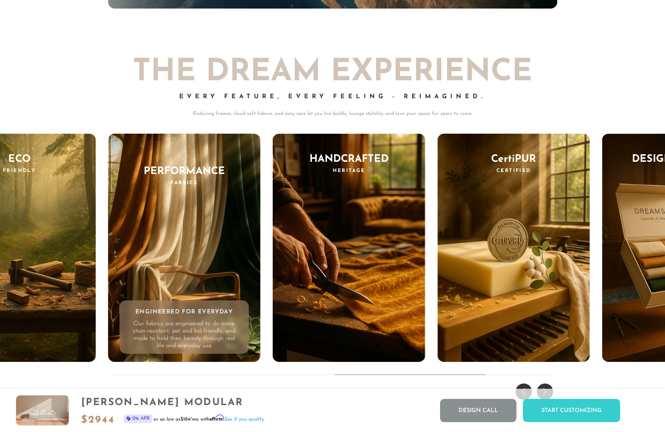
click at [523, 384] on div "Previous slide" at bounding box center [523, 392] width 16 height 16
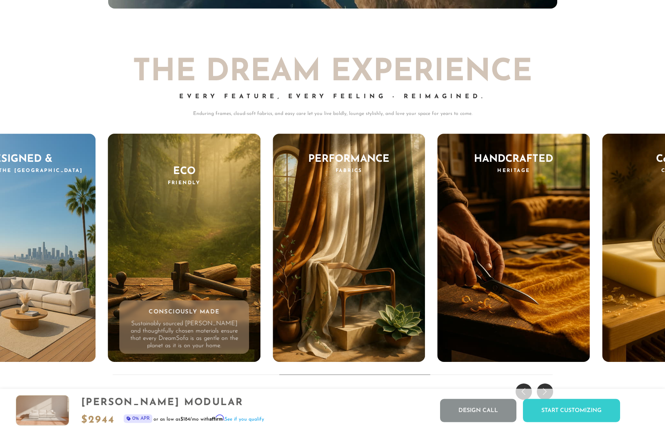
click at [523, 384] on div "Previous slide" at bounding box center [523, 392] width 16 height 16
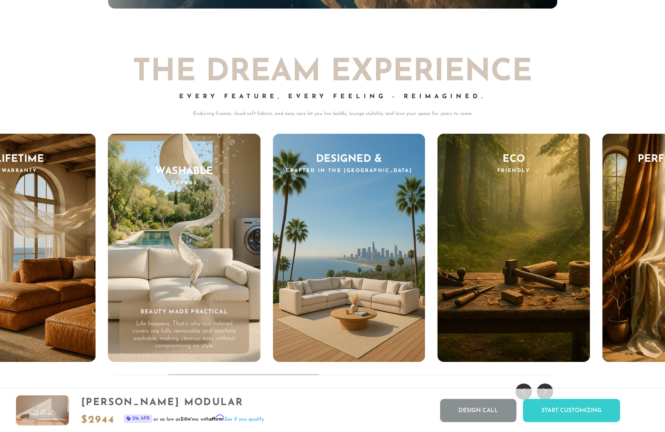
click at [523, 384] on div "Previous slide" at bounding box center [523, 392] width 16 height 16
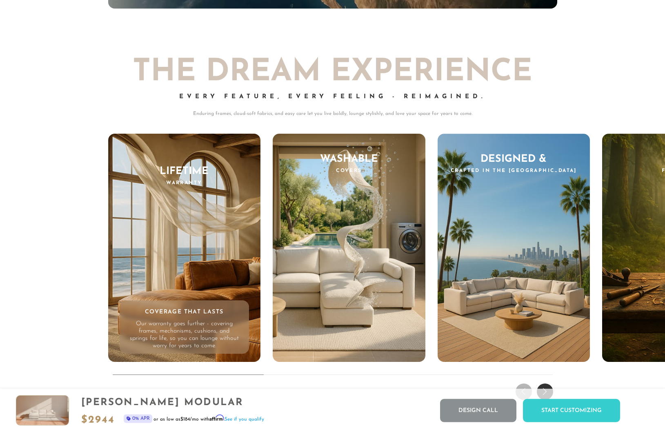
click at [523, 384] on div "THE DREAM EXPERIENCE Every Feature, Every Feeling - Reimagined. Enduring frames…" at bounding box center [332, 218] width 665 height 370
click at [548, 384] on div "THE DREAM EXPERIENCE Every Feature, Every Feeling - Reimagined. Enduring frames…" at bounding box center [332, 218] width 665 height 370
click at [544, 385] on div "Next slide" at bounding box center [544, 392] width 16 height 16
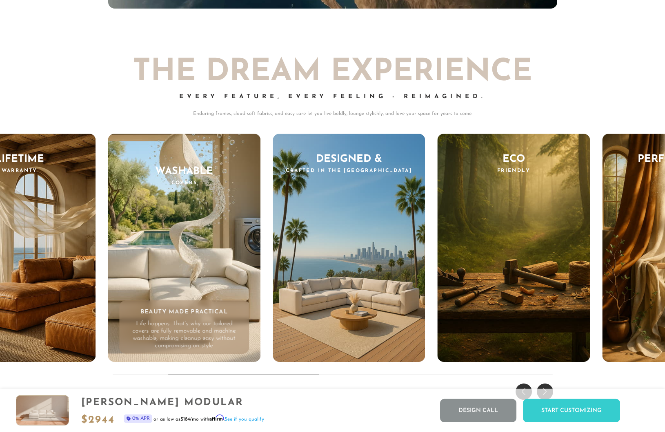
click at [208, 252] on div "Washable Covers Beauty Made Practical Life happens. That’s why our tailored cov…" at bounding box center [184, 248] width 153 height 228
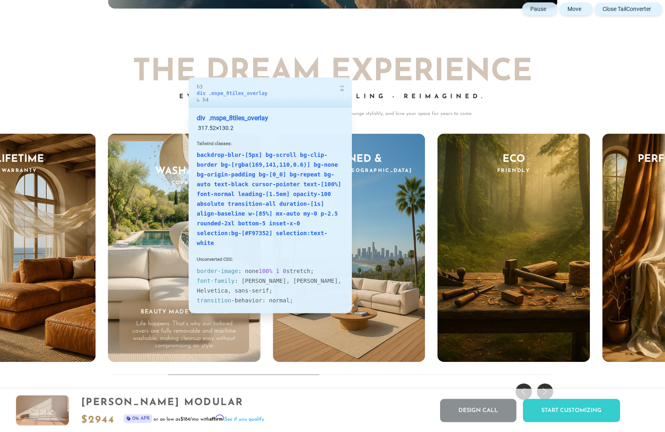
click at [180, 304] on div "Beauty Made Practical Life happens. That’s why our tailored covers are fully re…" at bounding box center [185, 327] width 130 height 53
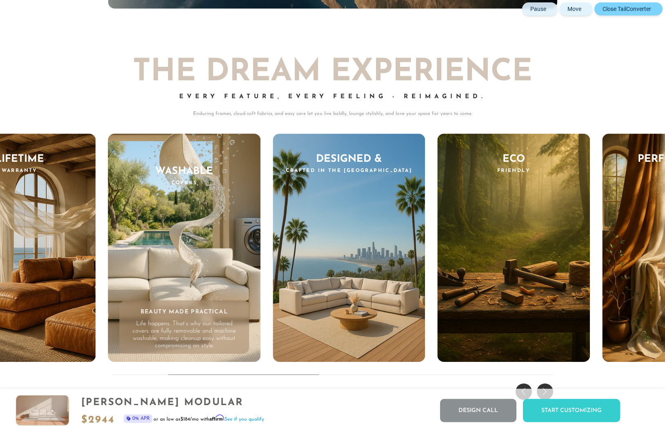
click at [654, 10] on button "Close TailConverter" at bounding box center [628, 8] width 68 height 13
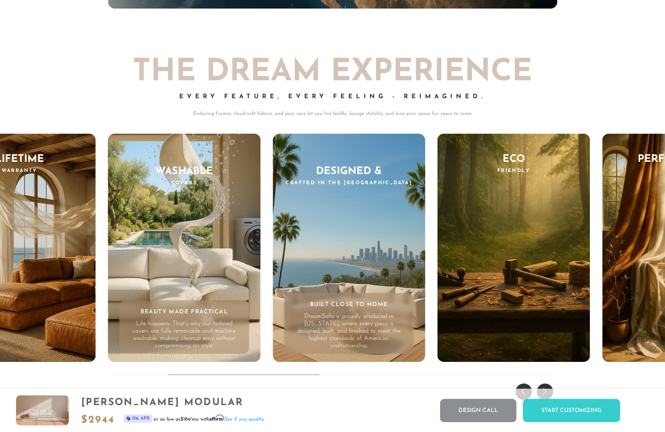
click at [337, 299] on div "Designed & Crafted in the US Built Close to Home DreamSofa is proudly produced …" at bounding box center [348, 248] width 153 height 228
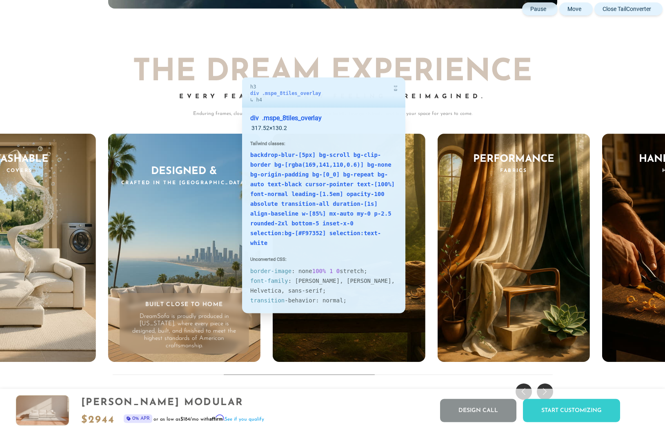
click at [234, 304] on div "Built Close to Home DreamSofa is proudly produced in California, where every pi…" at bounding box center [184, 323] width 130 height 60
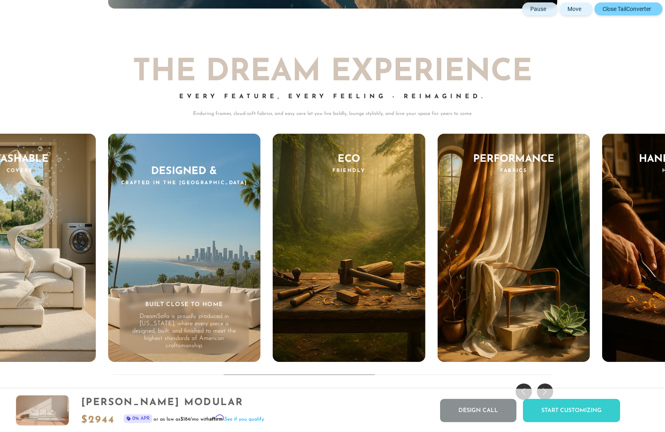
click at [651, 8] on button "Close TailConverter" at bounding box center [628, 8] width 68 height 13
click at [525, 386] on div "Previous slide" at bounding box center [523, 392] width 16 height 16
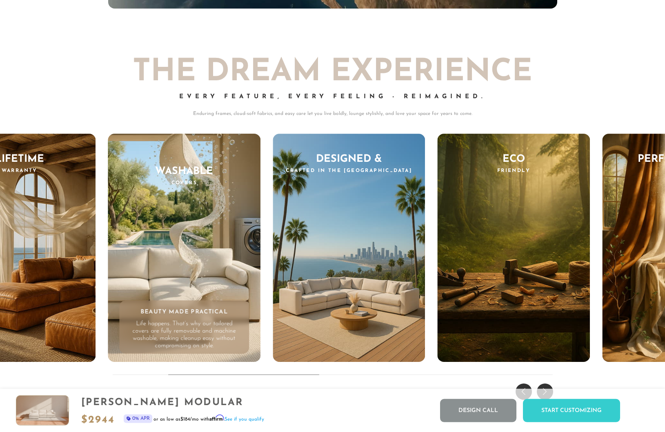
click at [525, 386] on div "Previous slide" at bounding box center [523, 392] width 16 height 16
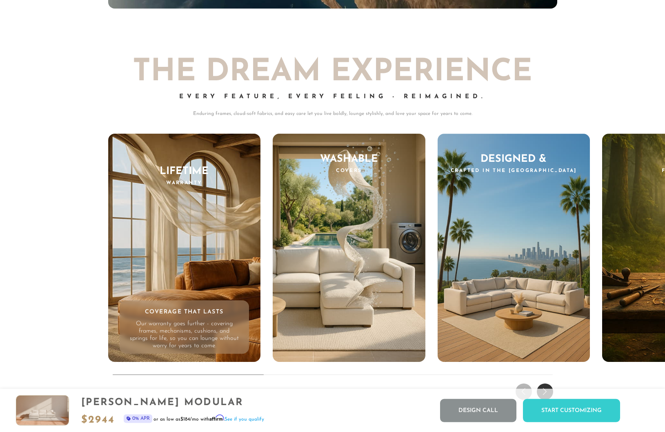
click at [548, 385] on div "Next slide" at bounding box center [544, 392] width 16 height 16
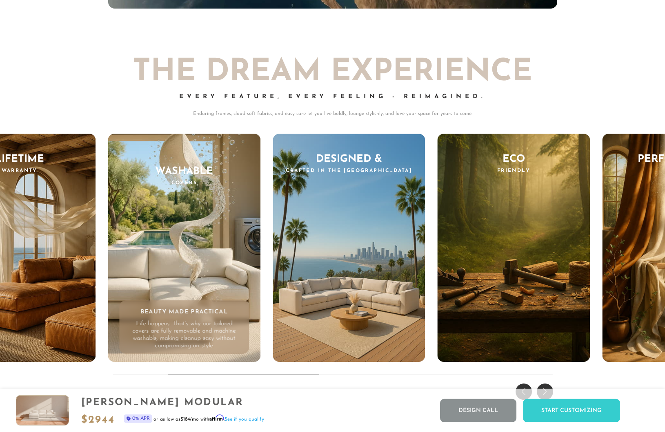
click at [548, 385] on div "Next slide" at bounding box center [544, 392] width 16 height 16
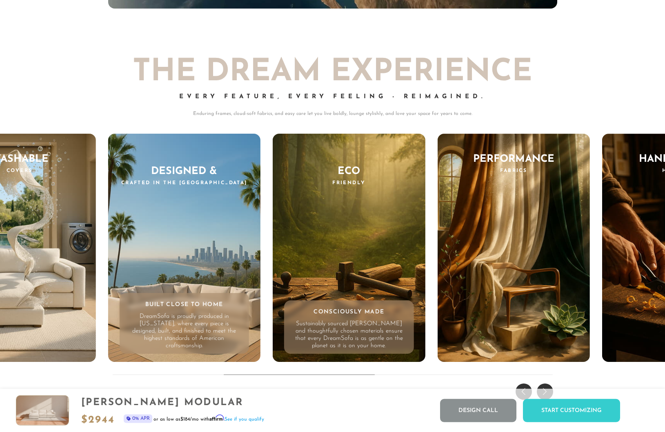
click at [366, 222] on div "Eco Friendly Consciously Made Sustainably sourced woods and thoughtfully chosen…" at bounding box center [348, 248] width 153 height 228
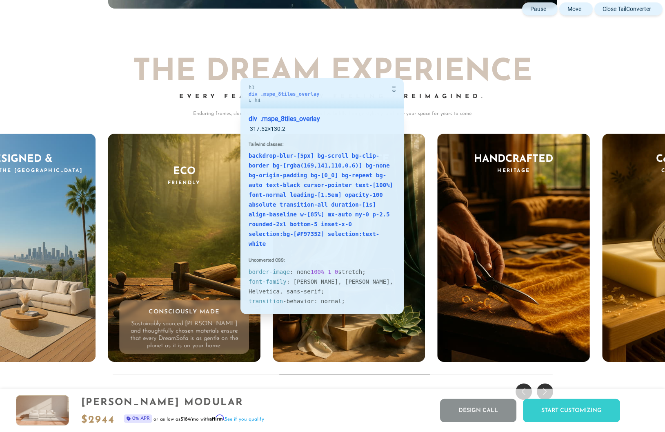
click at [232, 305] on div "Consciously Made Sustainably sourced woods and thoughtfully chosen materials en…" at bounding box center [184, 327] width 130 height 53
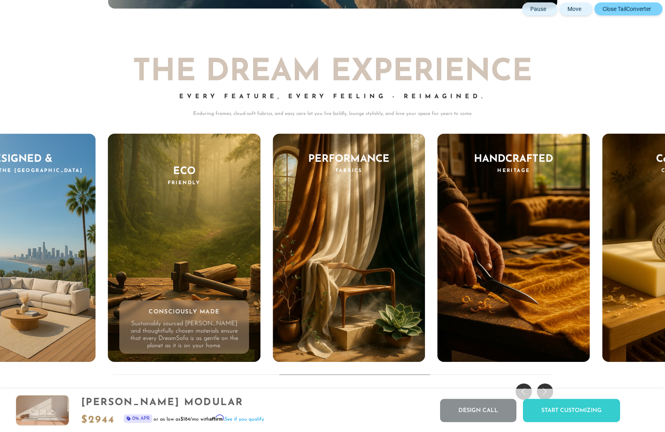
click at [652, 9] on button "Close TailConverter" at bounding box center [628, 8] width 68 height 13
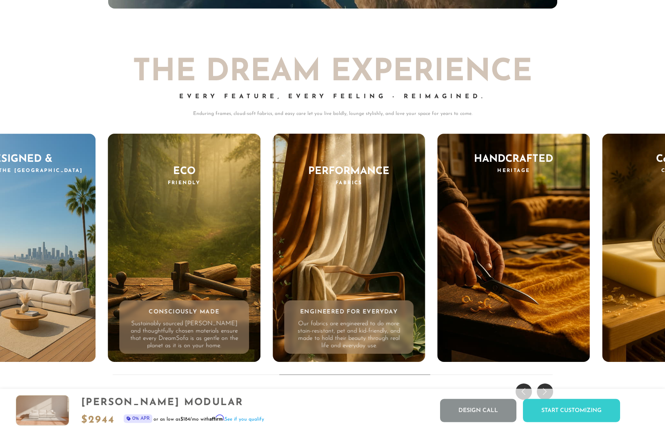
click at [362, 217] on div "Performance Fabrics Engineered for Everyday Our fabrics are engineered to do mo…" at bounding box center [348, 248] width 153 height 228
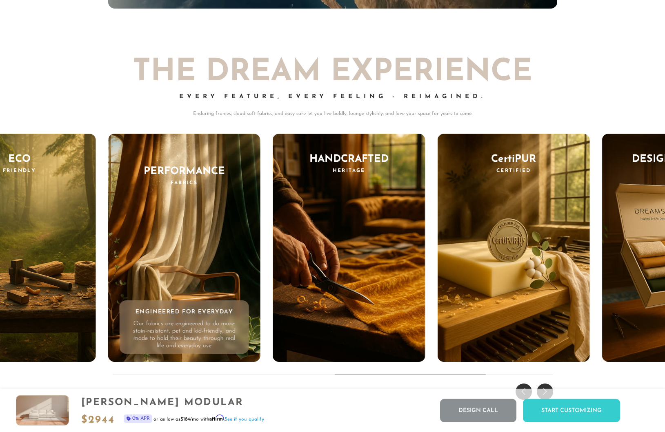
click at [616, 48] on div "THE DREAM EXPERIENCE Every Feature, Every Feeling - Reimagined. Enduring frames…" at bounding box center [332, 218] width 665 height 370
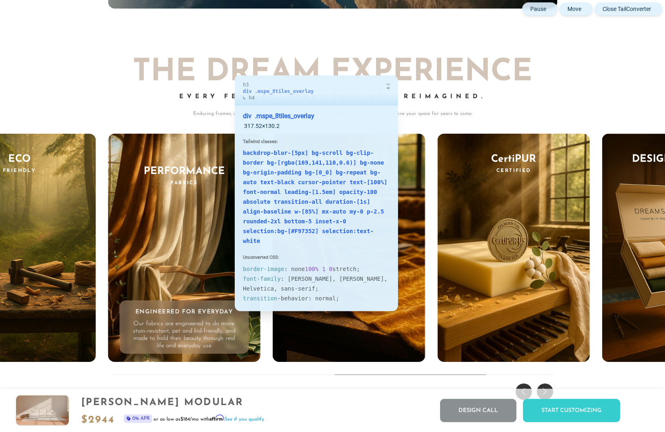
click at [226, 302] on div "Engineered for Everyday Our fabrics are engineered to do more: stain-resistant,…" at bounding box center [184, 327] width 130 height 53
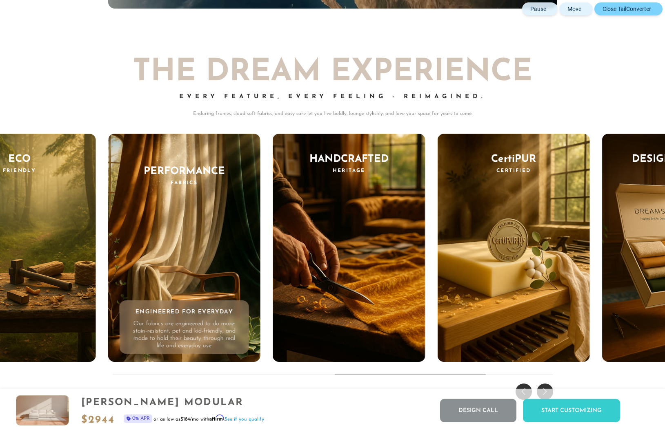
click at [648, 7] on button "Close TailConverter" at bounding box center [628, 8] width 68 height 13
click at [545, 388] on div "Next slide" at bounding box center [544, 392] width 16 height 16
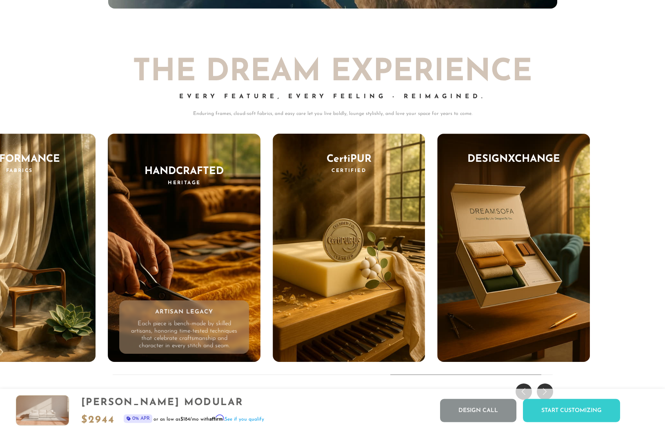
click at [272, 190] on div "Lifetime Warranty Coverage That Lasts Our warranty goes further - covering fram…" at bounding box center [332, 250] width 449 height 233
click at [214, 200] on div "Handcrafted Heritage Artisan Legacy Each piece is bench-made by skilled artisan…" at bounding box center [184, 248] width 153 height 228
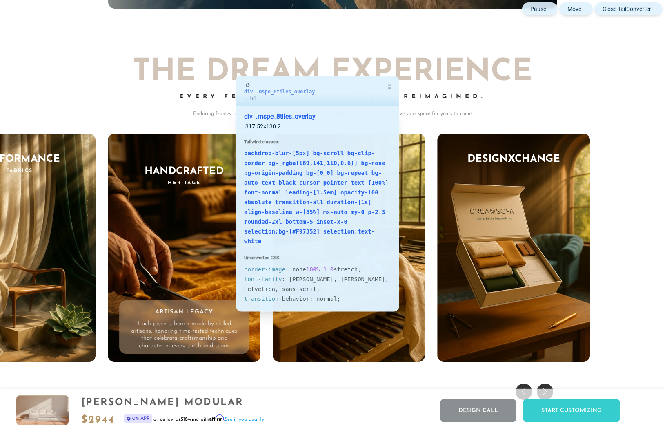
click at [228, 303] on div "Artisan Legacy Each piece is bench-made by skilled artisans, honoring time-test…" at bounding box center [184, 327] width 130 height 53
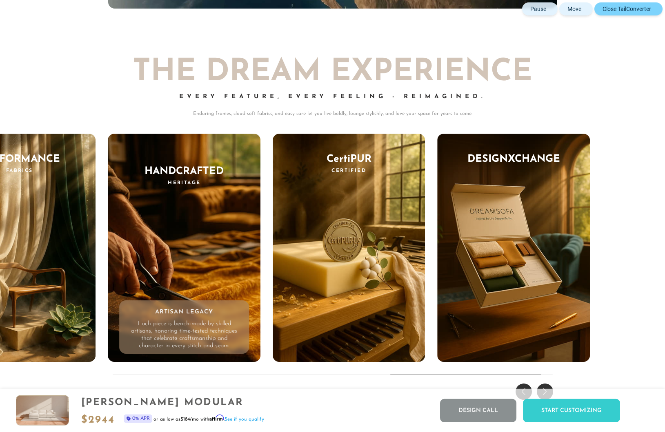
click at [651, 9] on button "Close TailConverter" at bounding box center [628, 8] width 68 height 13
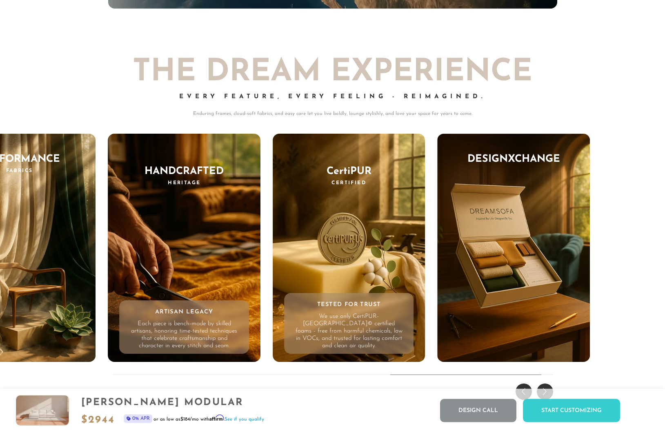
click at [394, 195] on div "CertiPUR Certified Tested for Trust We use only CertiPUR-US© certified foams - …" at bounding box center [348, 248] width 153 height 228
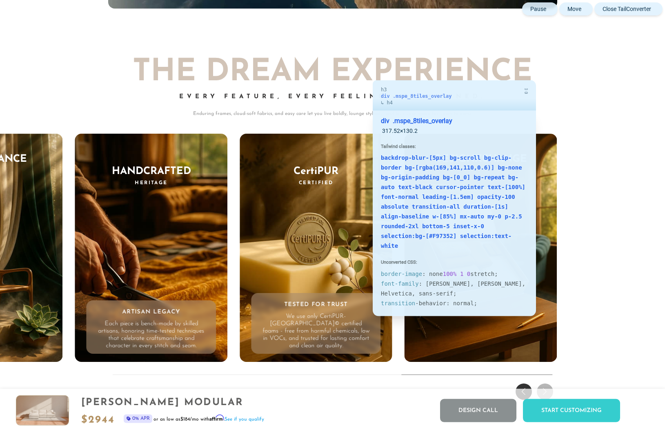
click at [364, 307] on div "Tested for Trust We use only CertiPUR-US© certified foams - free from harmful c…" at bounding box center [316, 323] width 130 height 60
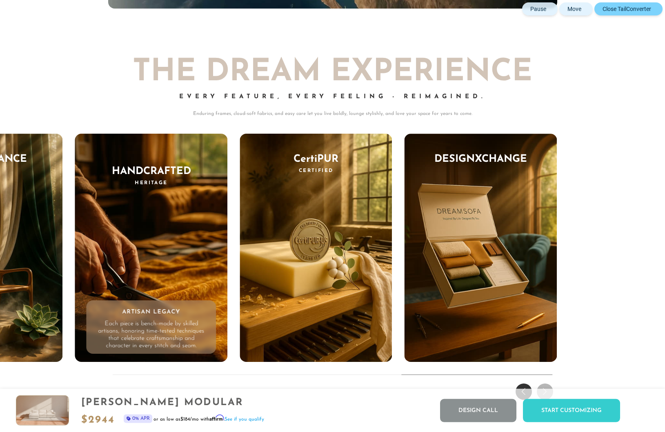
click at [651, 9] on button "Close TailConverter" at bounding box center [628, 8] width 68 height 13
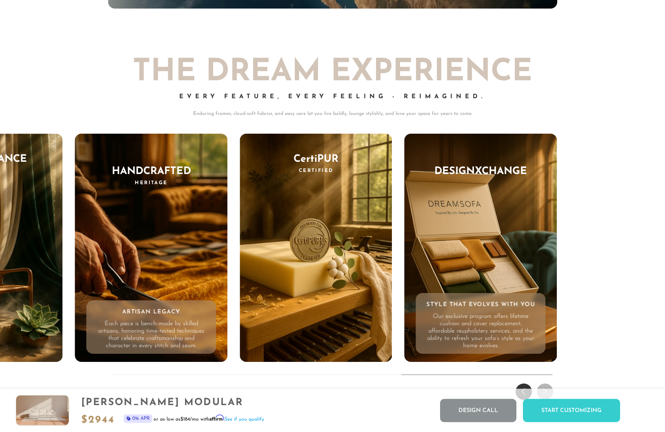
click at [489, 207] on div "DesignXChange Style That Evolves With You Our exclusive program offers lifetime…" at bounding box center [480, 248] width 153 height 228
click at [476, 153] on div "DesignXChange Style That Evolves With You Our exclusive program offers lifetime…" at bounding box center [480, 248] width 153 height 228
click at [476, 217] on div "DesignXChange Style That Evolves With You Our exclusive program offers lifetime…" at bounding box center [480, 248] width 153 height 228
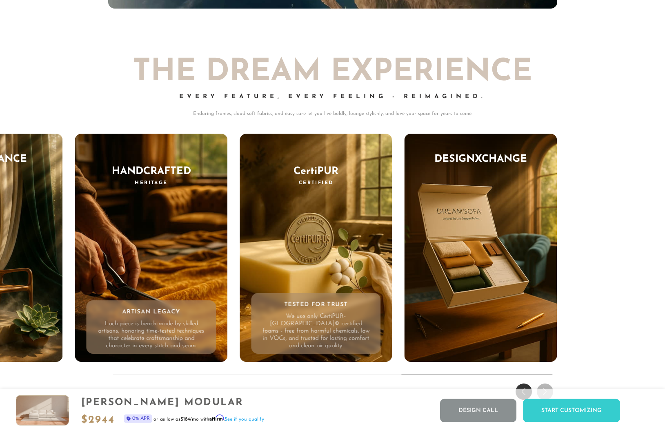
click at [325, 246] on div "CertiPUR Certified Tested for Trust We use only CertiPUR-US© certified foams - …" at bounding box center [315, 248] width 153 height 228
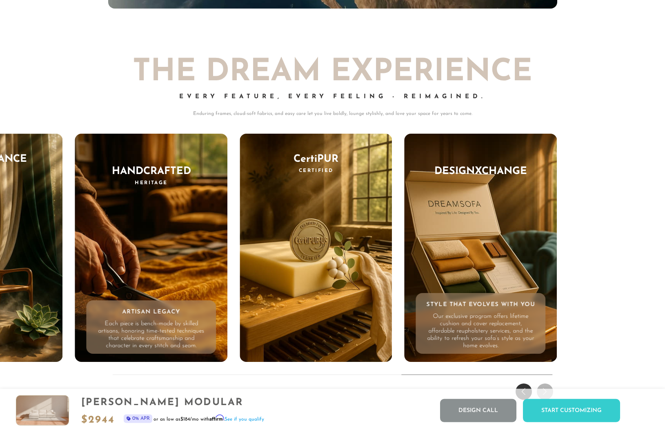
click at [473, 237] on div "DesignXChange Style That Evolves With You Our exclusive program offers lifetime…" at bounding box center [480, 248] width 153 height 228
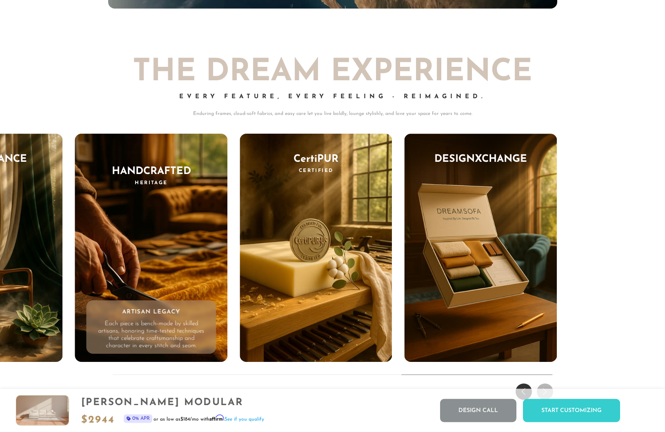
click at [592, 202] on div "THE DREAM EXPERIENCE Every Feature, Every Feeling - Reimagined. Enduring frames…" at bounding box center [332, 218] width 665 height 370
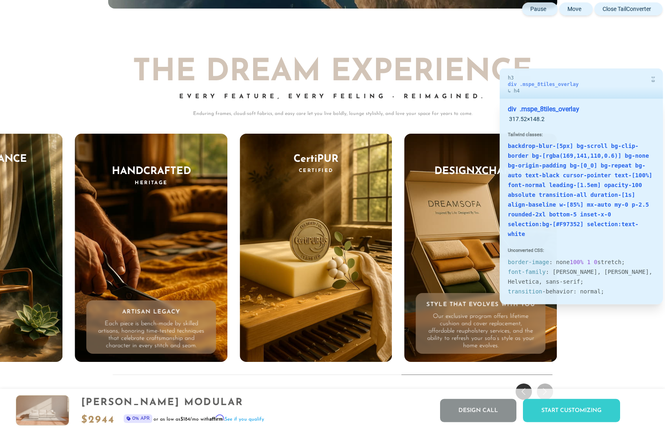
click at [491, 295] on div "Style That Evolves With You Our exclusive program offers lifetime cushion and c…" at bounding box center [481, 323] width 130 height 60
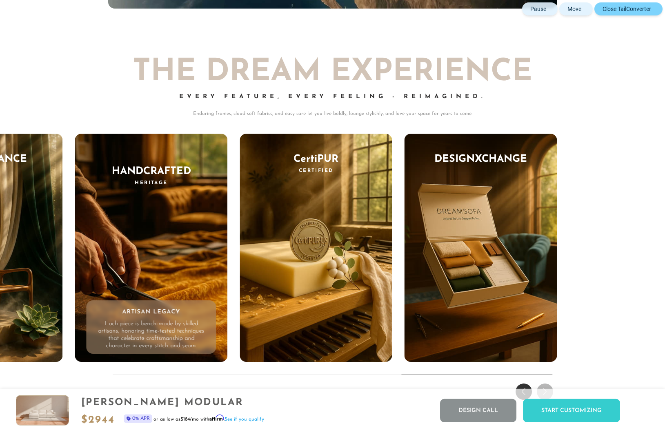
click at [652, 10] on button "Close TailConverter" at bounding box center [628, 8] width 68 height 13
